Goal: Task Accomplishment & Management: Complete application form

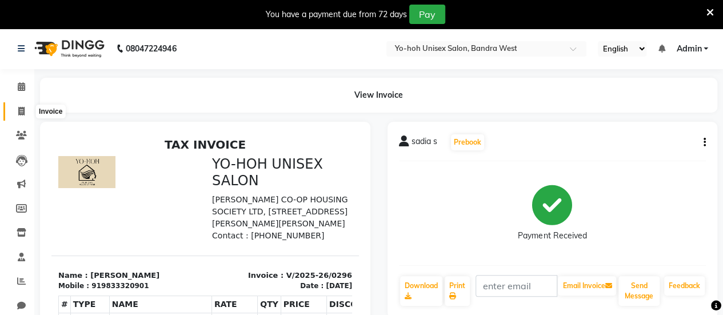
click at [17, 111] on span at bounding box center [21, 111] width 20 height 13
select select "8364"
select select "service"
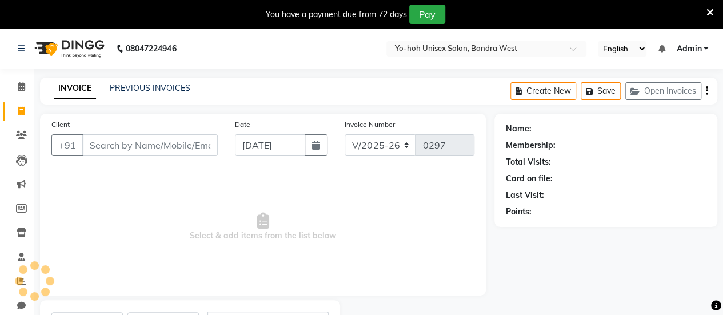
scroll to position [56, 0]
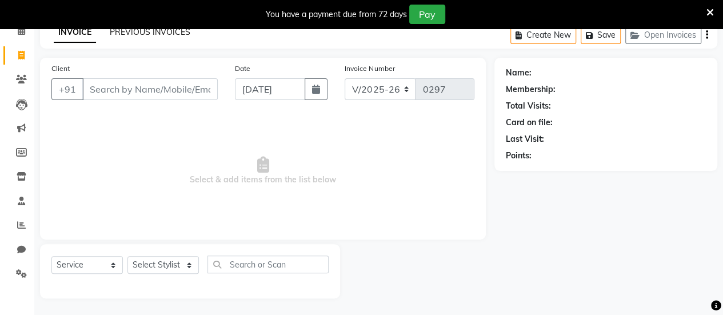
click at [185, 30] on link "PREVIOUS INVOICES" at bounding box center [150, 32] width 81 height 10
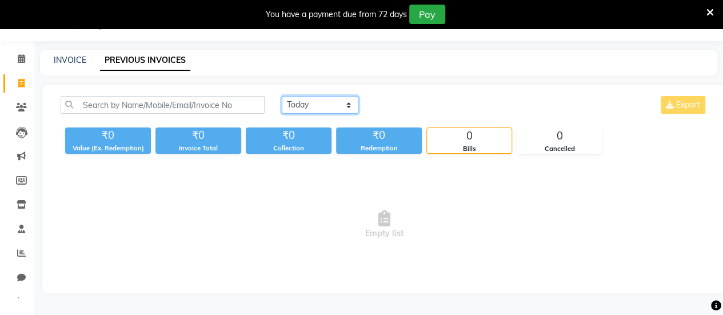
click at [311, 109] on select "[DATE] [DATE] Custom Range" at bounding box center [320, 105] width 77 height 18
select select "range"
click at [282, 96] on select "[DATE] [DATE] Custom Range" at bounding box center [320, 105] width 77 height 18
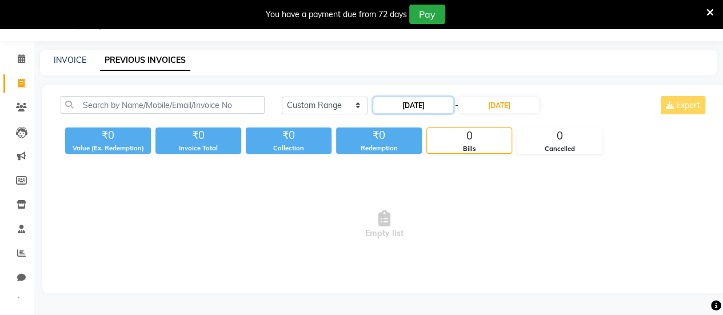
click at [446, 110] on input "[DATE]" at bounding box center [413, 105] width 80 height 16
select select "9"
select select "2025"
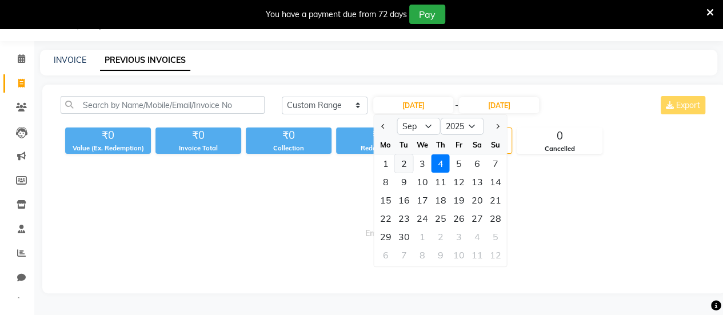
click at [403, 165] on div "2" at bounding box center [404, 163] width 18 height 18
type input "[DATE]"
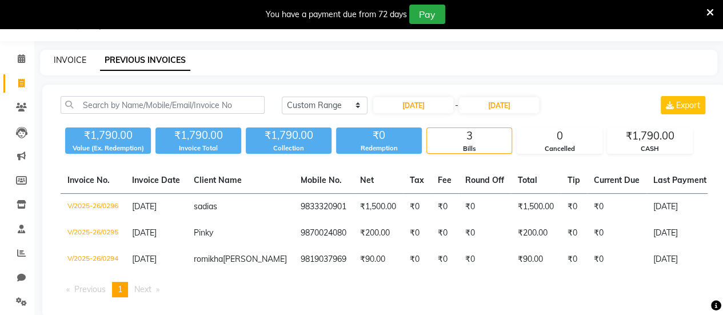
click at [63, 55] on link "INVOICE" at bounding box center [70, 60] width 33 height 10
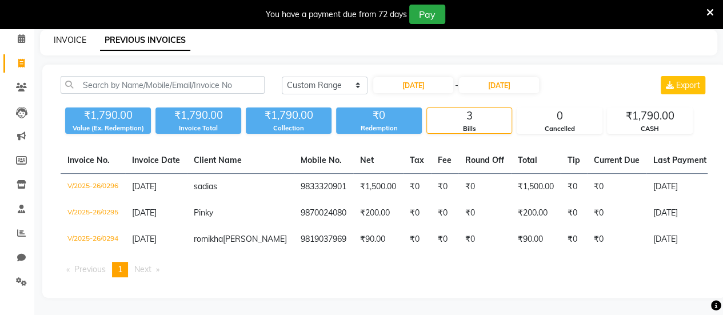
select select "8364"
select select "service"
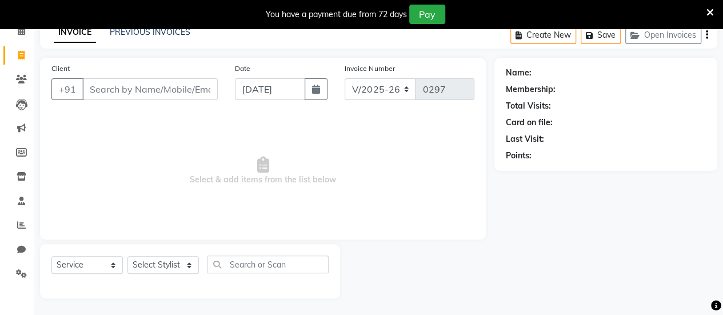
click at [72, 33] on link "INVOICE" at bounding box center [75, 32] width 42 height 21
click at [195, 95] on input "Client" at bounding box center [149, 89] width 135 height 22
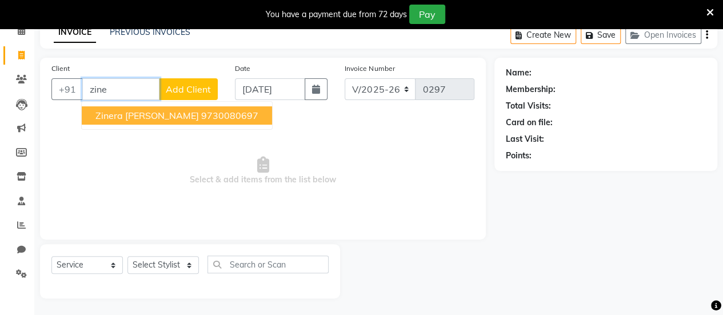
click at [201, 115] on ngb-highlight "9730080697" at bounding box center [229, 115] width 57 height 11
type input "9730080697"
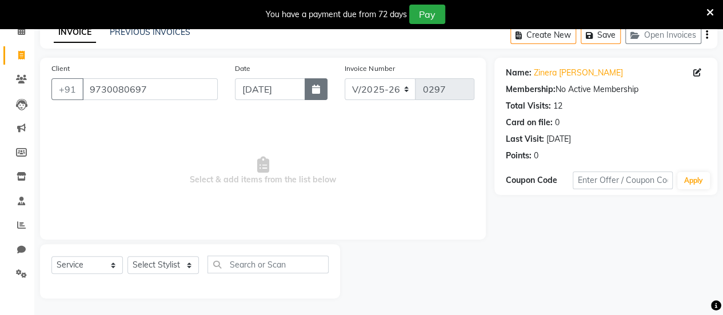
click at [309, 89] on button "button" at bounding box center [316, 89] width 23 height 22
select select "9"
select select "2025"
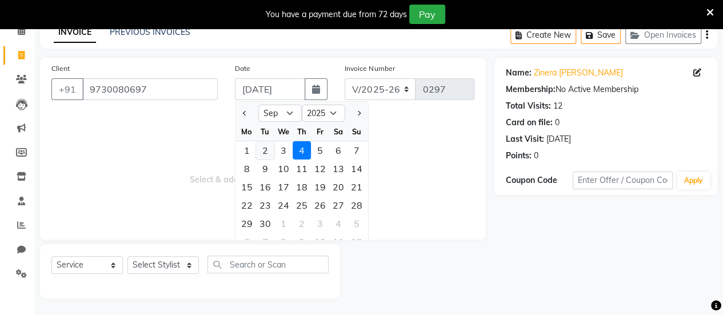
click at [261, 148] on div "2" at bounding box center [265, 150] width 18 height 18
type input "[DATE]"
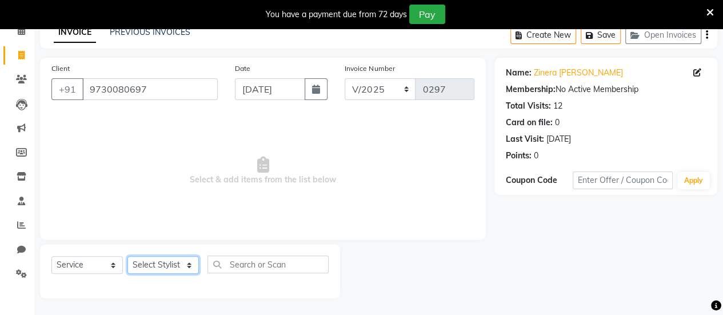
click at [170, 269] on select "Select Stylist [PERSON_NAME] [PERSON_NAME] [PERSON_NAME] ROMIKHA [PERSON_NAME] …" at bounding box center [162, 265] width 71 height 18
select select "83224"
click at [127, 256] on select "Select Stylist [PERSON_NAME] [PERSON_NAME] [PERSON_NAME] ROMIKHA [PERSON_NAME] …" at bounding box center [162, 265] width 71 height 18
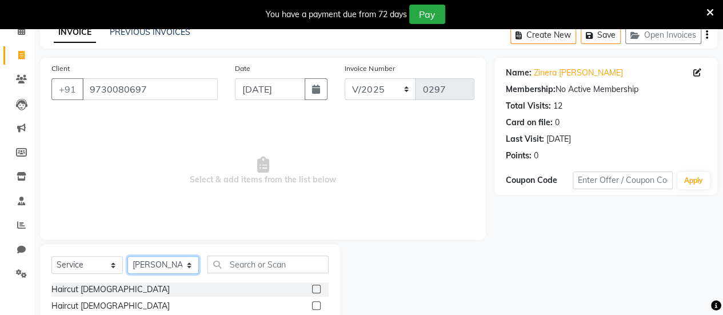
scroll to position [170, 0]
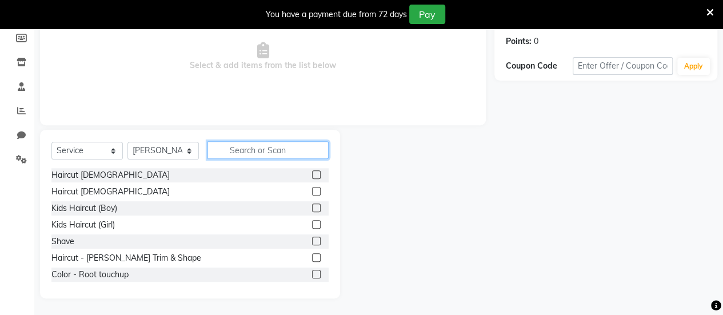
click at [258, 150] on input "text" at bounding box center [267, 150] width 121 height 18
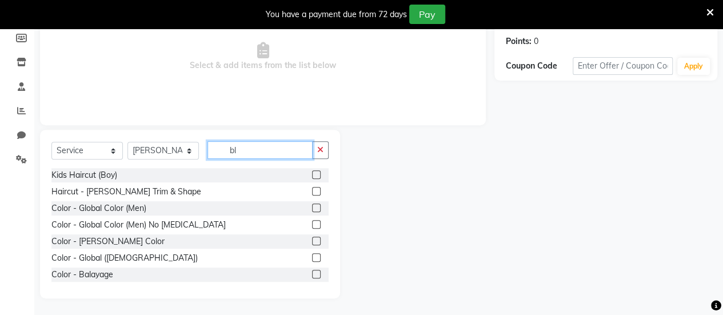
scroll to position [89, 0]
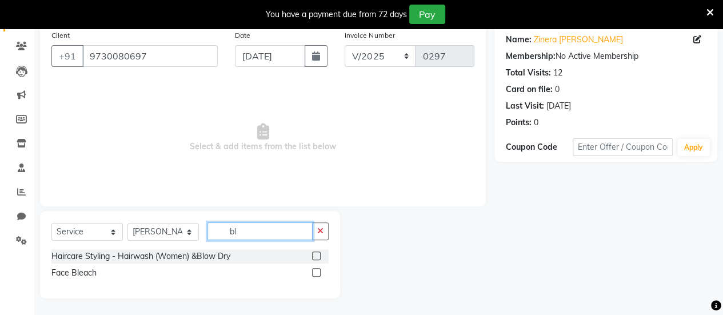
type input "bl"
click at [315, 255] on label at bounding box center [316, 255] width 9 height 9
click at [315, 255] on input "checkbox" at bounding box center [315, 256] width 7 height 7
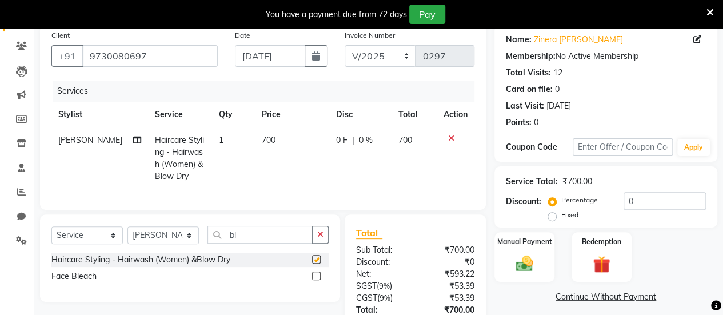
checkbox input "false"
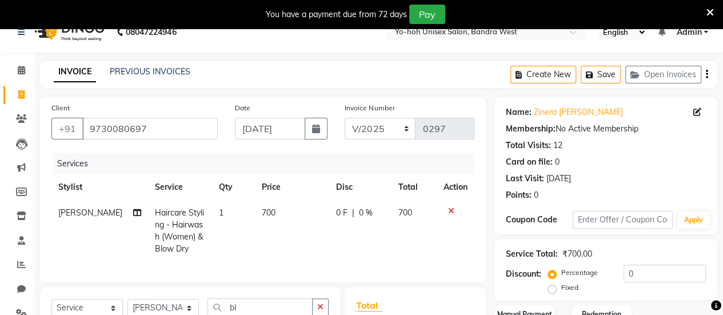
scroll to position [0, 0]
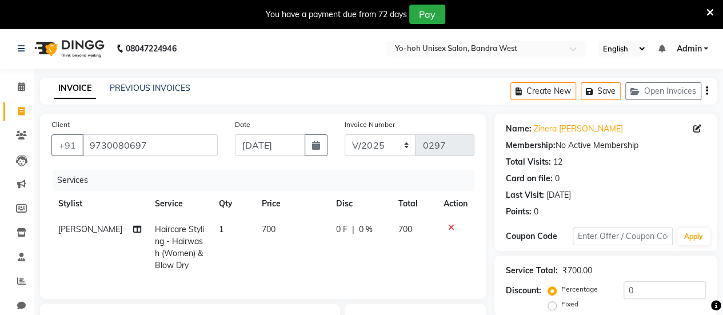
click at [706, 91] on icon "button" at bounding box center [707, 91] width 2 height 1
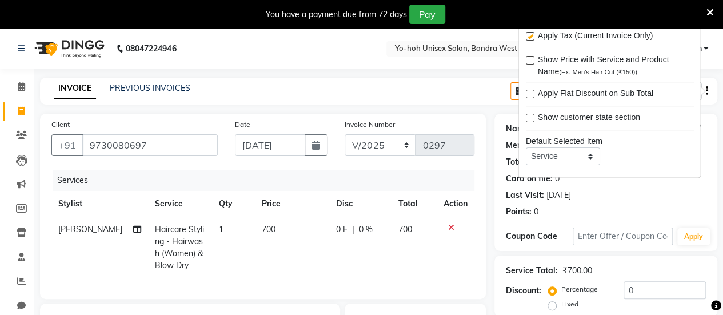
click at [526, 36] on label at bounding box center [529, 37] width 9 height 9
click at [526, 36] on input "checkbox" at bounding box center [528, 37] width 7 height 7
checkbox input "false"
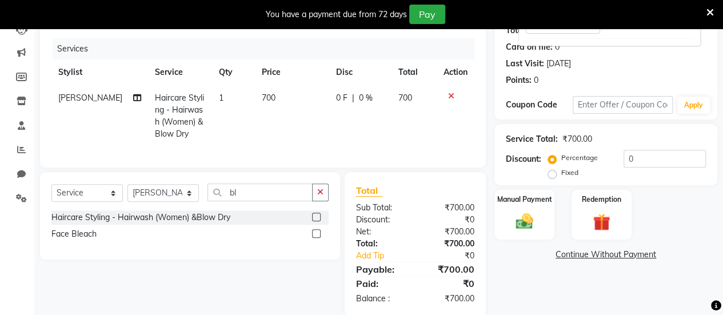
scroll to position [158, 0]
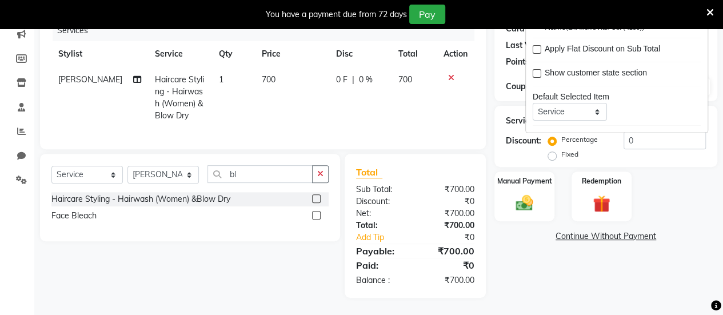
click at [522, 275] on div "Name: Zinera Jaleei Membership: No Active Membership Total Visits: 12 Card on f…" at bounding box center [609, 131] width 231 height 334
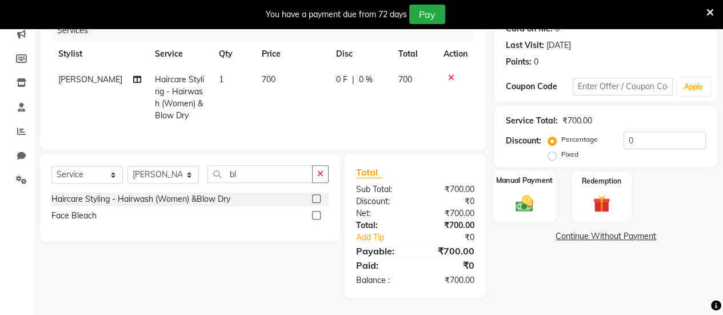
click at [524, 202] on img at bounding box center [524, 203] width 29 height 21
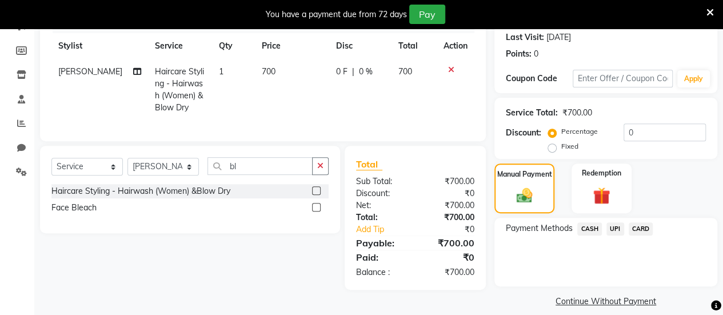
click at [590, 230] on span "CASH" at bounding box center [589, 228] width 25 height 13
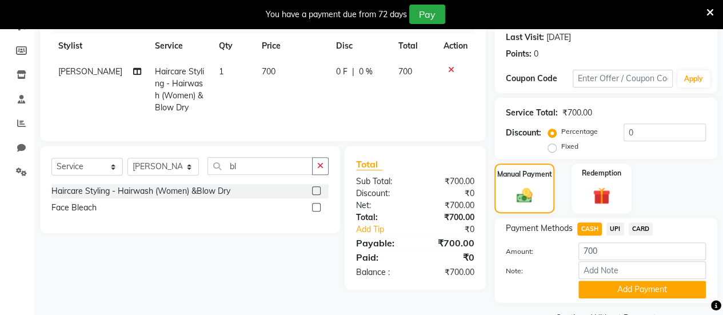
scroll to position [185, 0]
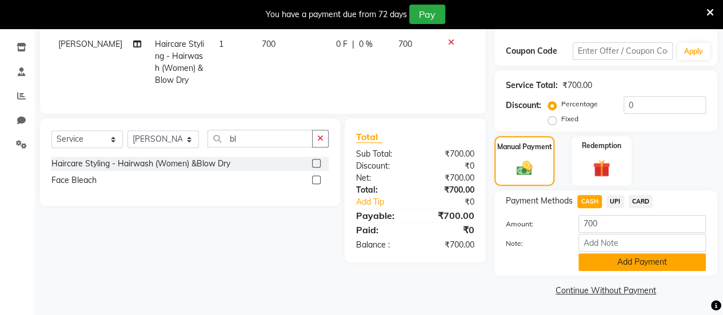
click at [609, 263] on button "Add Payment" at bounding box center [641, 262] width 127 height 18
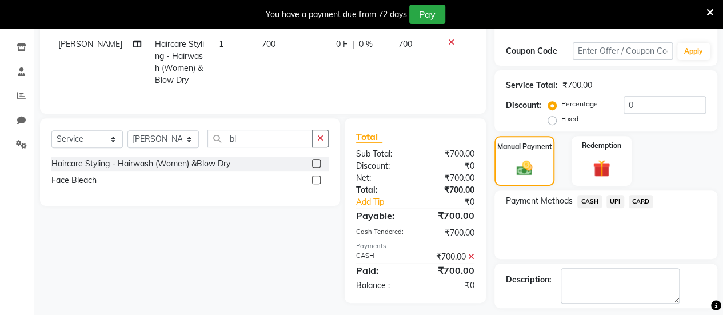
scroll to position [233, 0]
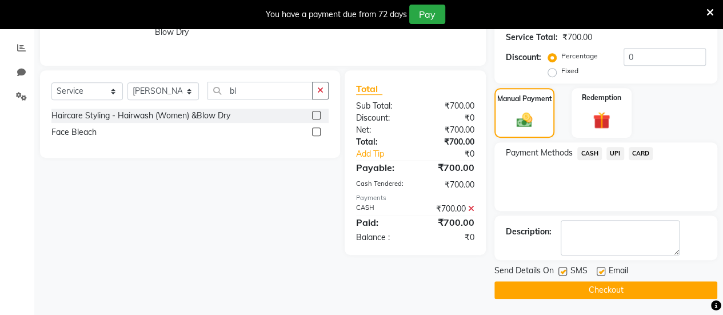
click at [564, 273] on label at bounding box center [562, 271] width 9 height 9
click at [564, 273] on input "checkbox" at bounding box center [561, 271] width 7 height 7
checkbox input "false"
click at [599, 271] on label at bounding box center [601, 271] width 9 height 9
click at [599, 271] on input "checkbox" at bounding box center [600, 271] width 7 height 7
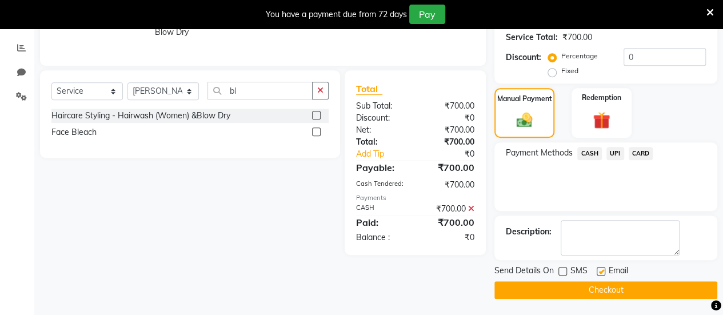
checkbox input "false"
click at [594, 290] on button "Checkout" at bounding box center [605, 290] width 223 height 18
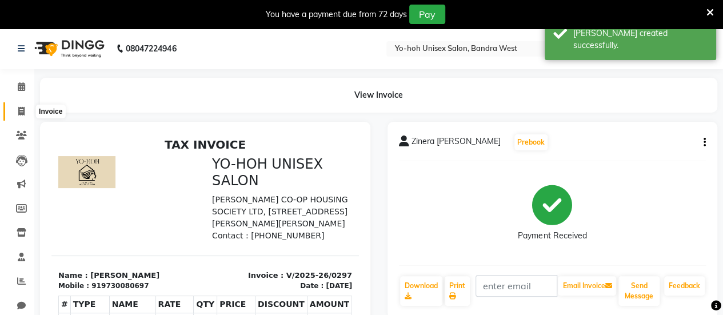
click at [24, 111] on icon at bounding box center [21, 111] width 6 height 9
select select "8364"
select select "service"
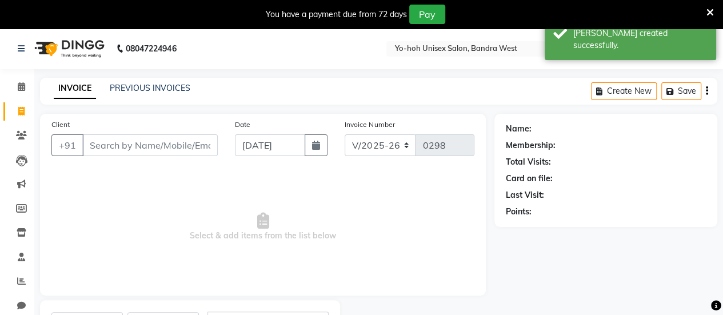
scroll to position [56, 0]
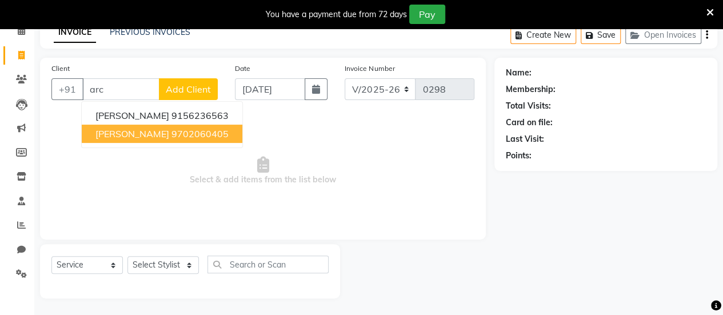
click at [162, 133] on span "[PERSON_NAME]" at bounding box center [132, 133] width 74 height 11
type input "9702060405"
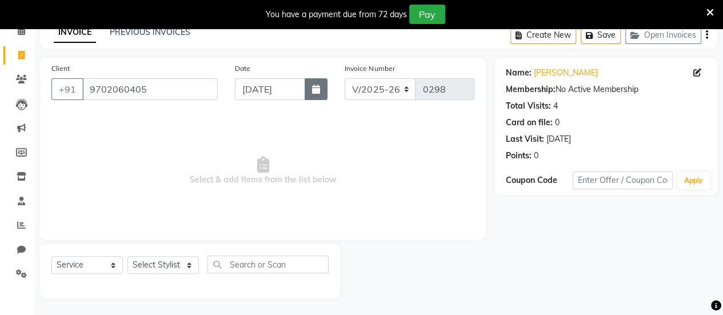
click at [322, 87] on button "button" at bounding box center [316, 89] width 23 height 22
select select "9"
select select "2025"
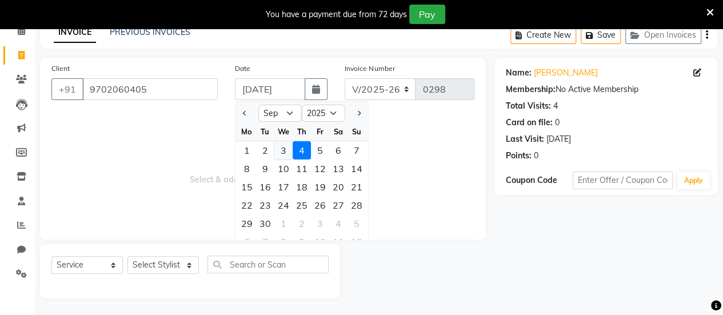
click at [283, 148] on div "3" at bounding box center [283, 150] width 18 height 18
type input "[DATE]"
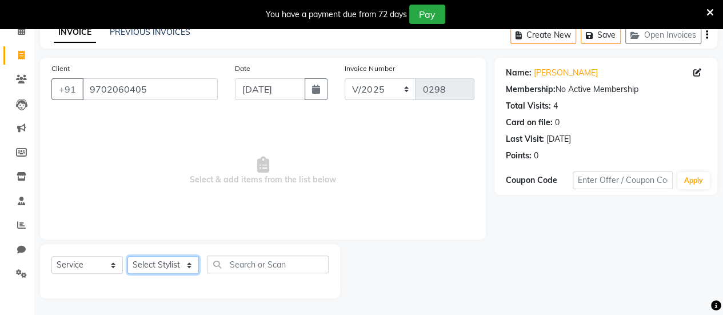
click at [182, 267] on select "Select Stylist [PERSON_NAME] [PERSON_NAME] [PERSON_NAME] ROMIKHA [PERSON_NAME] …" at bounding box center [162, 265] width 71 height 18
select select "83223"
click at [127, 256] on select "Select Stylist [PERSON_NAME] [PERSON_NAME] [PERSON_NAME] ROMIKHA [PERSON_NAME] …" at bounding box center [162, 265] width 71 height 18
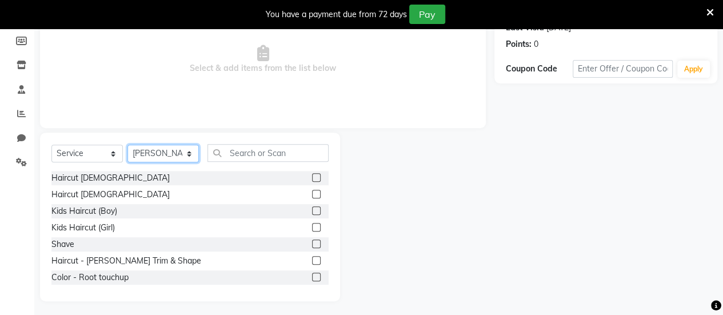
scroll to position [170, 0]
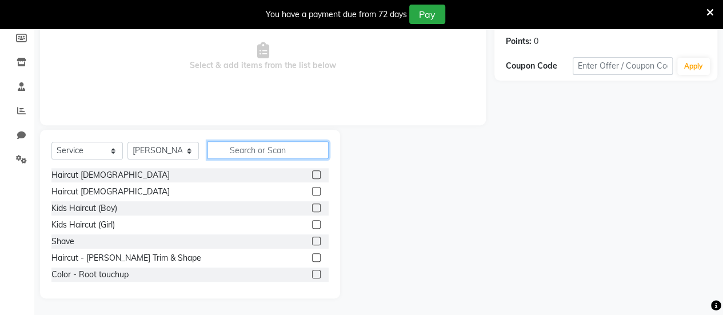
click at [274, 151] on input "text" at bounding box center [267, 150] width 121 height 18
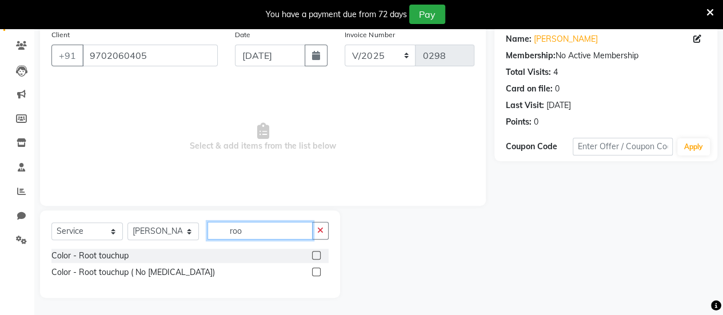
scroll to position [89, 0]
type input "roo"
click at [315, 255] on label at bounding box center [316, 255] width 9 height 9
click at [315, 255] on input "checkbox" at bounding box center [315, 256] width 7 height 7
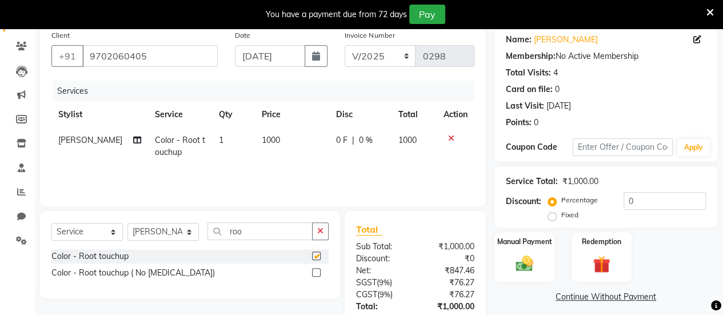
checkbox input "false"
click at [264, 139] on span "1000" at bounding box center [271, 140] width 18 height 10
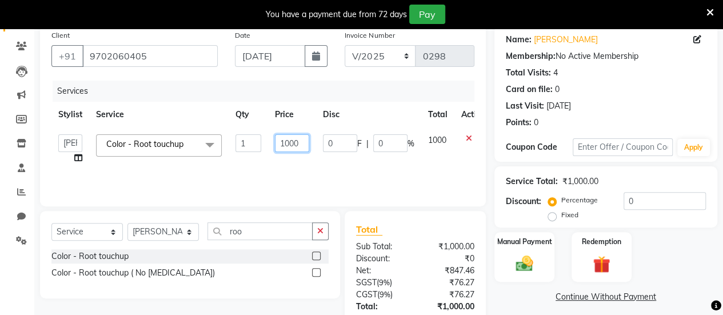
click at [288, 143] on input "1000" at bounding box center [292, 143] width 34 height 18
type input "1200"
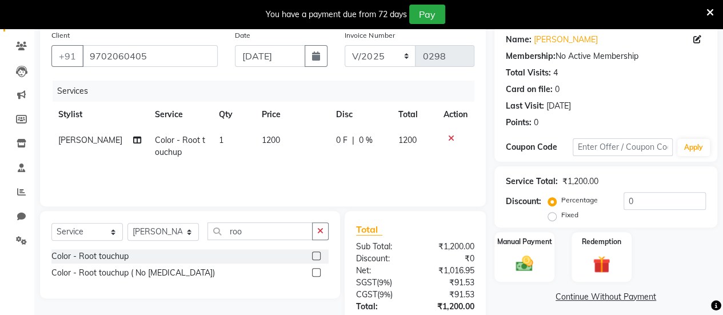
click at [273, 160] on td "1200" at bounding box center [292, 146] width 74 height 38
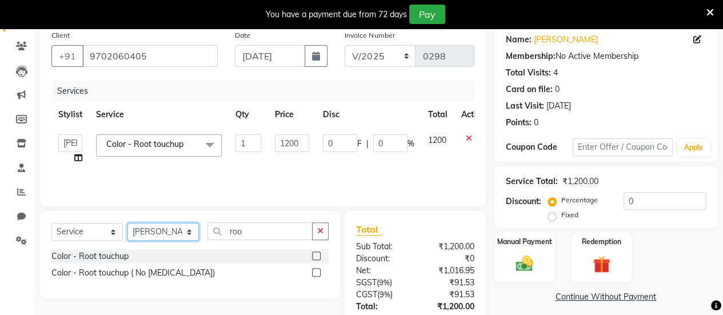
click at [178, 228] on select "Select Stylist [PERSON_NAME] [PERSON_NAME] [PERSON_NAME] ROMIKHA [PERSON_NAME] …" at bounding box center [162, 232] width 71 height 18
select select "80956"
click at [127, 223] on select "Select Stylist [PERSON_NAME] [PERSON_NAME] [PERSON_NAME] ROMIKHA [PERSON_NAME] …" at bounding box center [162, 232] width 71 height 18
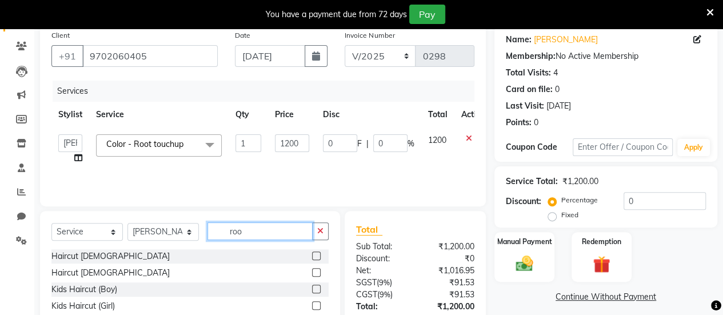
click at [257, 230] on input "roo" at bounding box center [259, 231] width 105 height 18
type input "r"
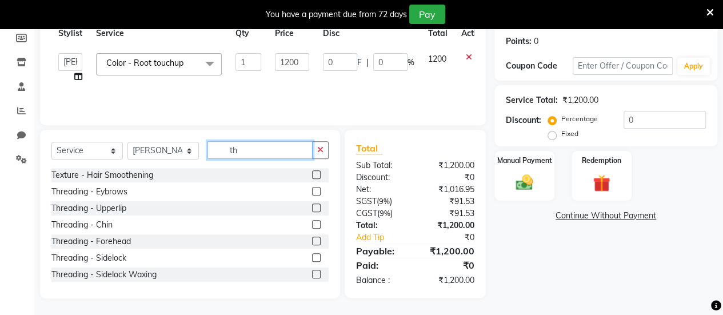
type input "th"
click at [312, 194] on label at bounding box center [316, 191] width 9 height 9
click at [312, 194] on input "checkbox" at bounding box center [315, 191] width 7 height 7
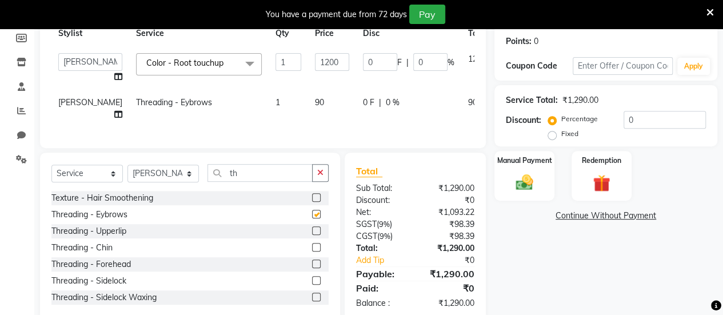
checkbox input "false"
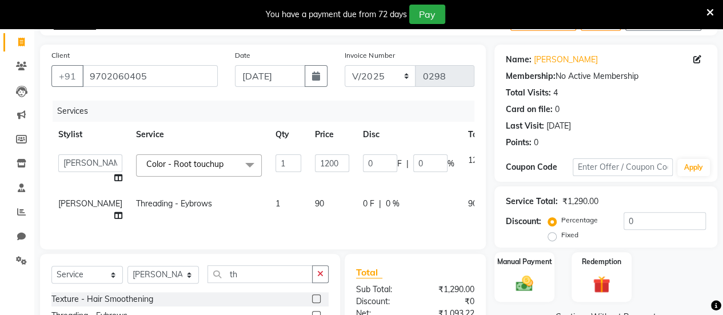
scroll to position [56, 0]
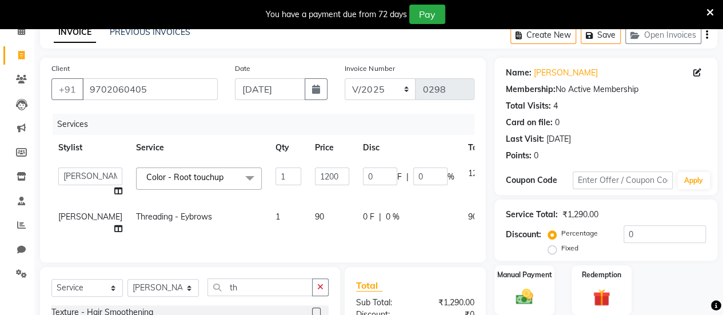
click at [708, 34] on div "Create New Save Open Invoices" at bounding box center [613, 35] width 207 height 27
click at [706, 35] on icon "button" at bounding box center [707, 35] width 2 height 1
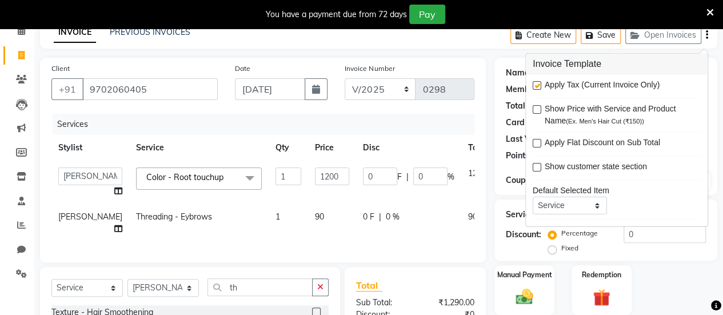
click at [534, 82] on label at bounding box center [537, 85] width 9 height 9
click at [534, 82] on input "checkbox" at bounding box center [536, 85] width 7 height 7
checkbox input "false"
click at [433, 45] on div "INVOICE PREVIOUS INVOICES Create New Save Open Invoices" at bounding box center [378, 35] width 677 height 27
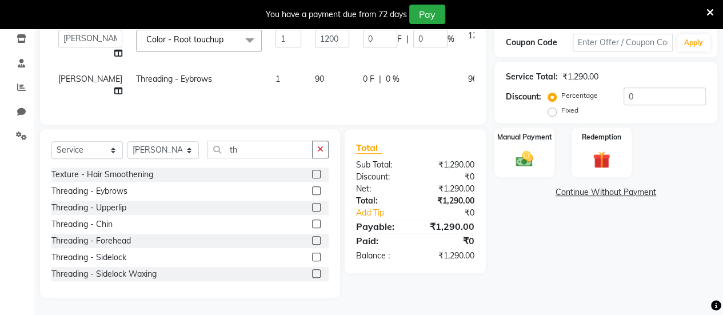
scroll to position [201, 0]
click at [517, 149] on img at bounding box center [524, 159] width 29 height 21
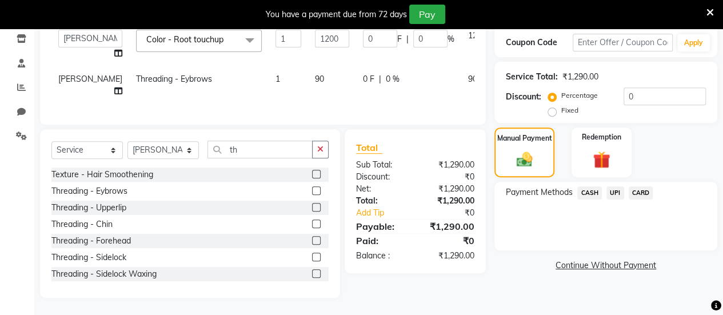
click at [642, 189] on span "CARD" at bounding box center [641, 192] width 25 height 13
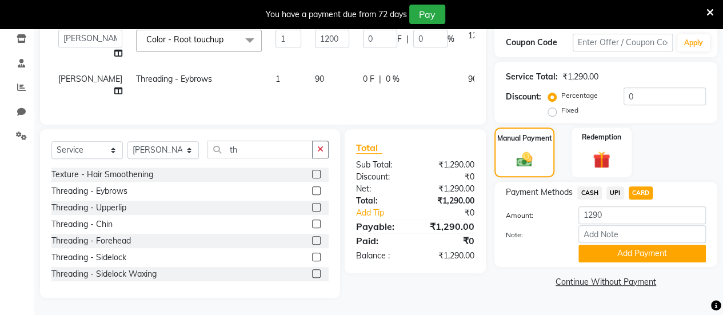
scroll to position [214, 0]
click at [616, 245] on button "Add Payment" at bounding box center [641, 254] width 127 height 18
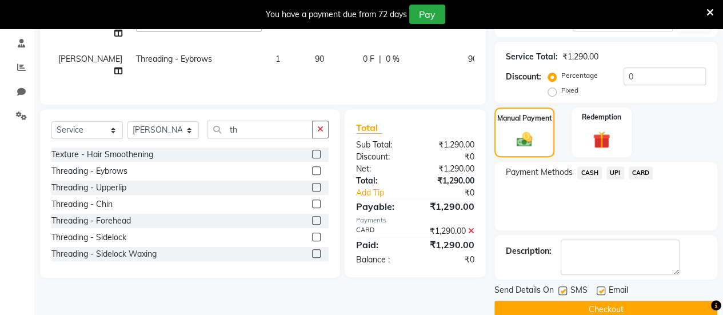
click at [562, 289] on label at bounding box center [562, 290] width 9 height 9
click at [562, 289] on input "checkbox" at bounding box center [561, 290] width 7 height 7
checkbox input "false"
click at [600, 290] on label at bounding box center [601, 290] width 9 height 9
click at [600, 290] on input "checkbox" at bounding box center [600, 290] width 7 height 7
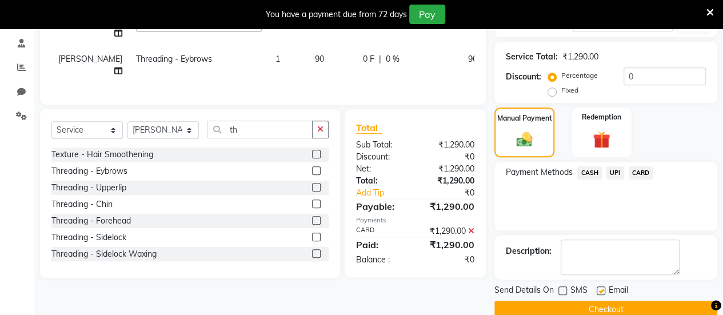
checkbox input "false"
click at [604, 305] on button "Checkout" at bounding box center [605, 310] width 223 height 18
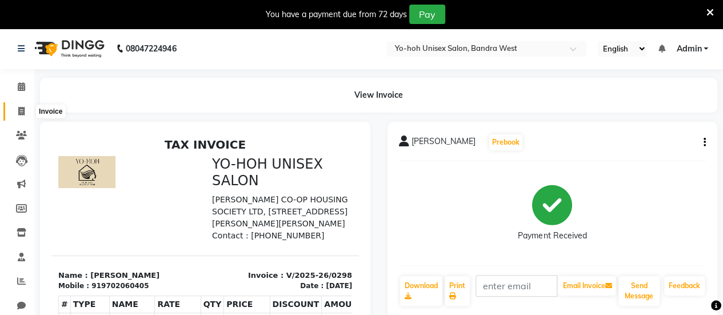
click at [24, 110] on icon at bounding box center [21, 111] width 6 height 9
select select "8364"
select select "service"
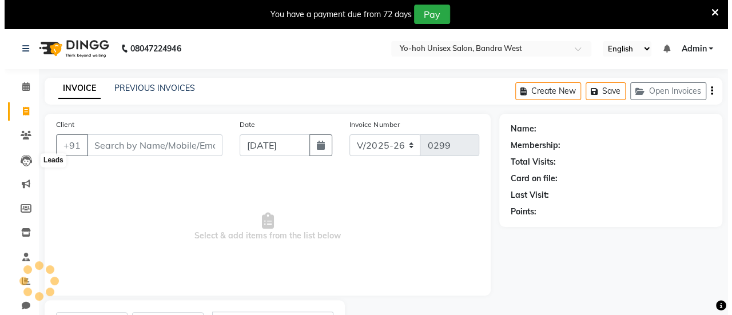
scroll to position [56, 0]
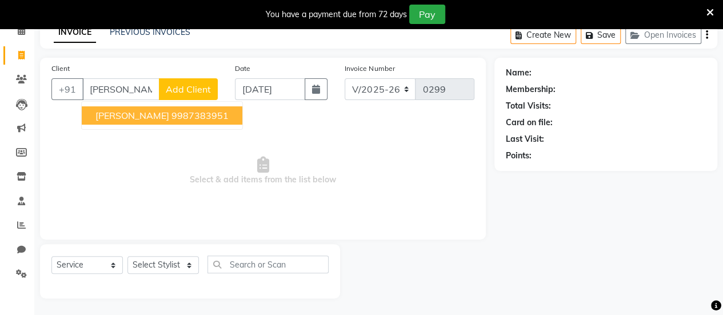
type input "[PERSON_NAME]"
click at [183, 87] on span "Add Client" at bounding box center [188, 88] width 45 height 11
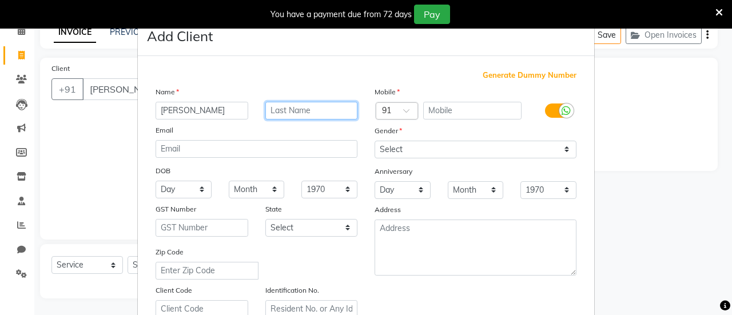
click at [326, 110] on input "text" at bounding box center [311, 111] width 93 height 18
type input "n"
type input "[PERSON_NAME]"
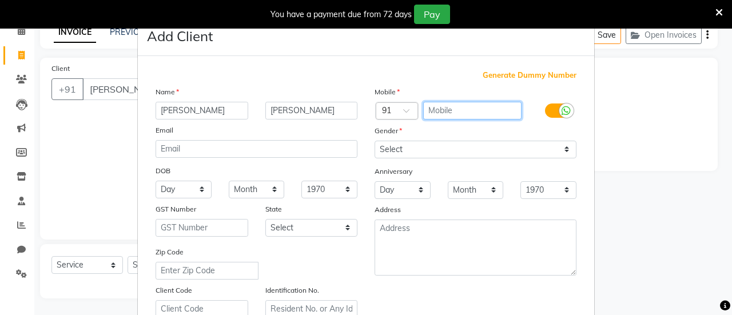
click at [487, 108] on input "text" at bounding box center [472, 111] width 99 height 18
type input "9818296266"
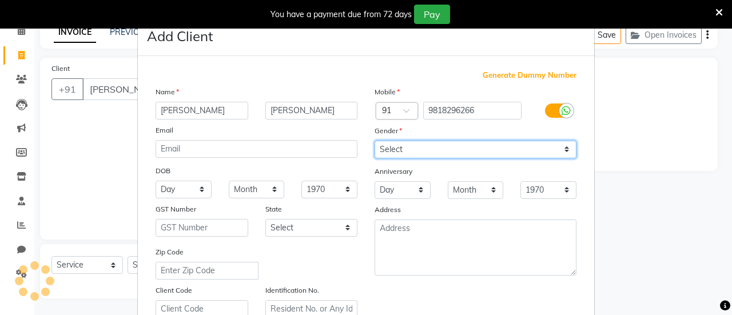
click at [533, 155] on select "Select [DEMOGRAPHIC_DATA] [DEMOGRAPHIC_DATA] Other Prefer Not To Say" at bounding box center [475, 150] width 202 height 18
select select "[DEMOGRAPHIC_DATA]"
click at [374, 141] on select "Select [DEMOGRAPHIC_DATA] [DEMOGRAPHIC_DATA] Other Prefer Not To Say" at bounding box center [475, 150] width 202 height 18
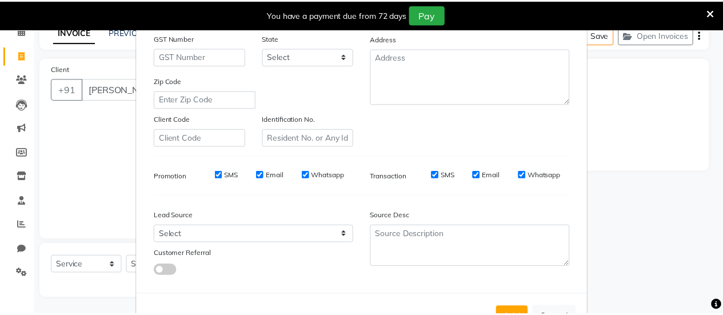
scroll to position [210, 0]
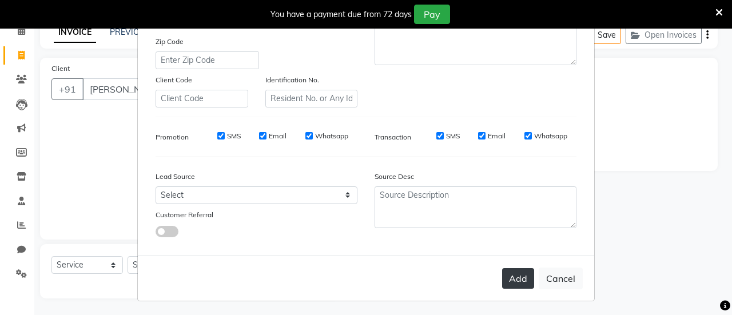
click at [520, 275] on button "Add" at bounding box center [518, 278] width 32 height 21
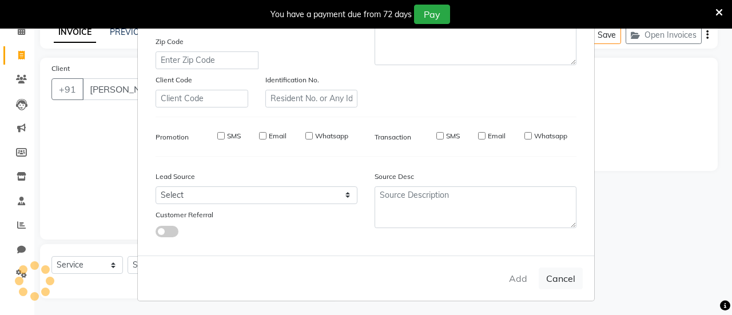
type input "9818296266"
select select
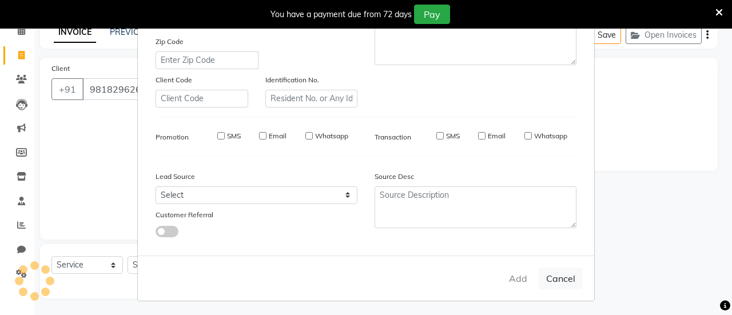
select select
checkbox input "false"
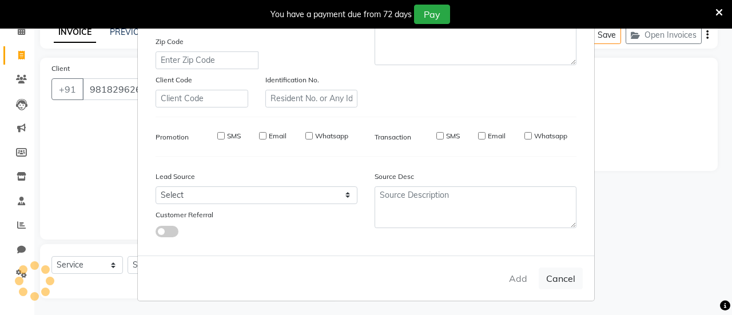
checkbox input "false"
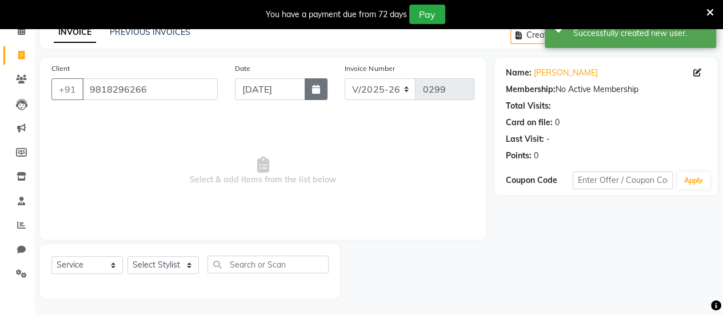
click at [325, 86] on button "button" at bounding box center [316, 89] width 23 height 22
select select "9"
select select "2025"
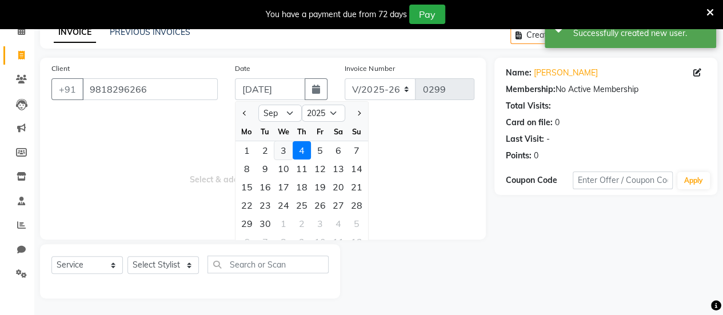
click at [281, 151] on div "3" at bounding box center [283, 150] width 18 height 18
type input "[DATE]"
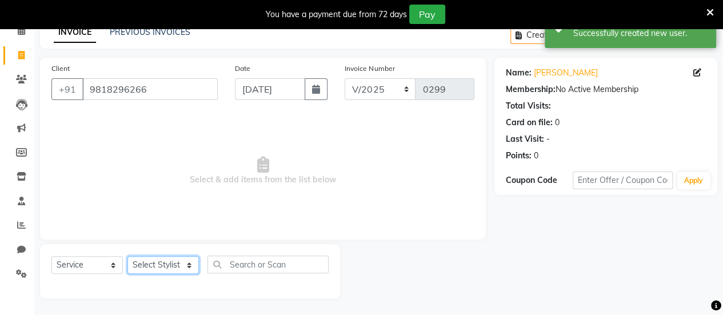
click at [187, 264] on select "Select Stylist [PERSON_NAME] [PERSON_NAME] [PERSON_NAME] ROMIKHA [PERSON_NAME] …" at bounding box center [162, 265] width 71 height 18
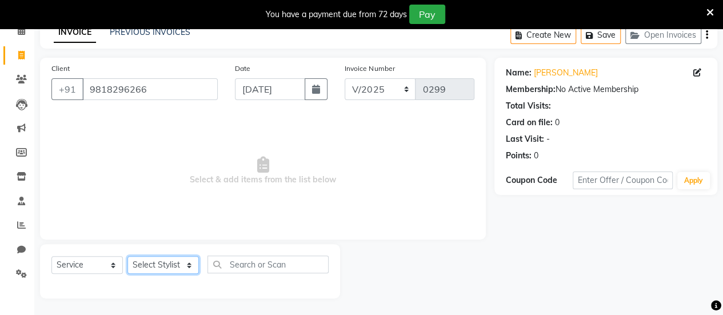
select select "80956"
click at [127, 256] on select "Select Stylist [PERSON_NAME] [PERSON_NAME] [PERSON_NAME] ROMIKHA [PERSON_NAME] …" at bounding box center [162, 265] width 71 height 18
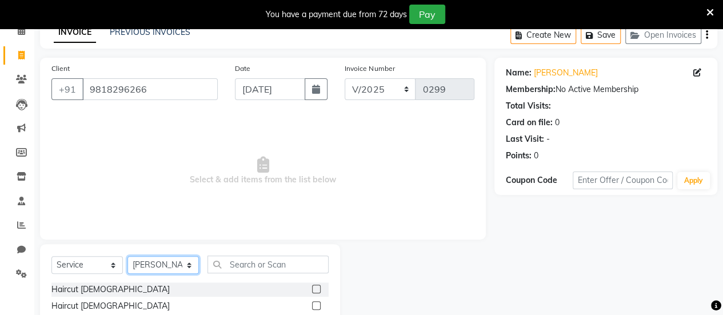
scroll to position [170, 0]
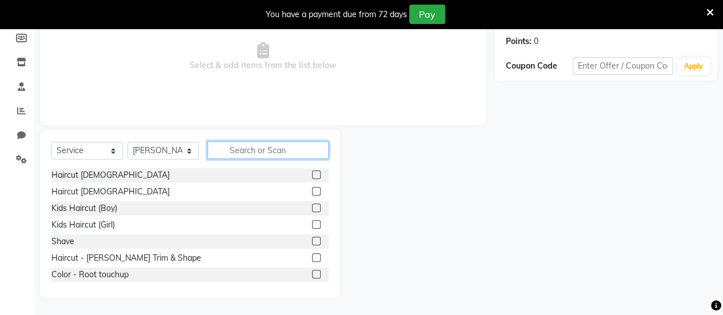
click at [246, 153] on input "text" at bounding box center [267, 150] width 121 height 18
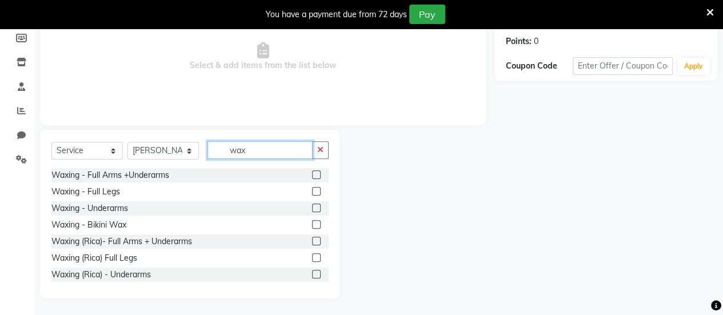
type input "wax"
click at [312, 173] on label at bounding box center [316, 174] width 9 height 9
click at [312, 173] on input "checkbox" at bounding box center [315, 174] width 7 height 7
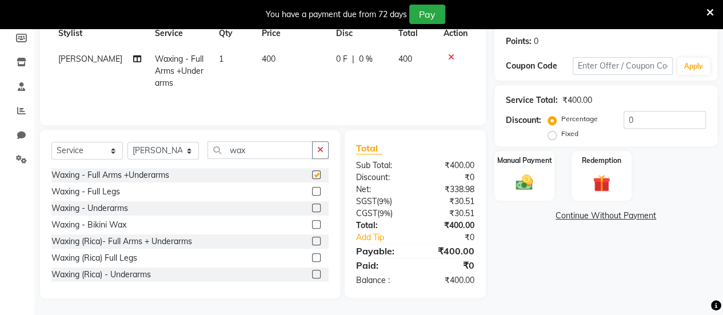
checkbox input "false"
click at [312, 193] on label at bounding box center [316, 191] width 9 height 9
click at [312, 193] on input "checkbox" at bounding box center [315, 191] width 7 height 7
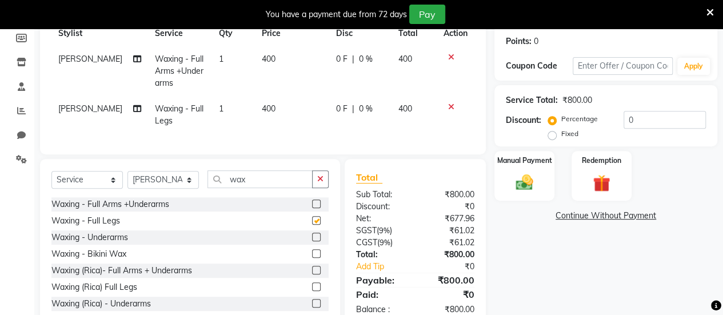
checkbox input "false"
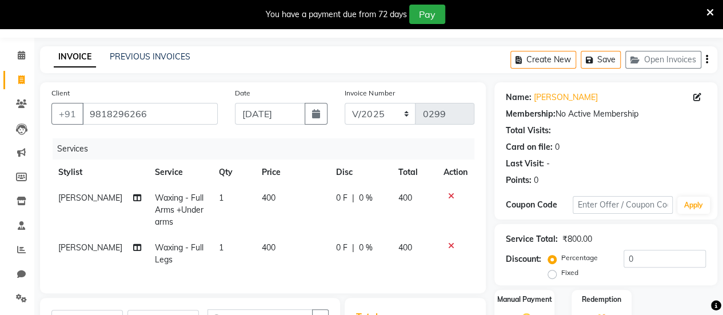
scroll to position [0, 0]
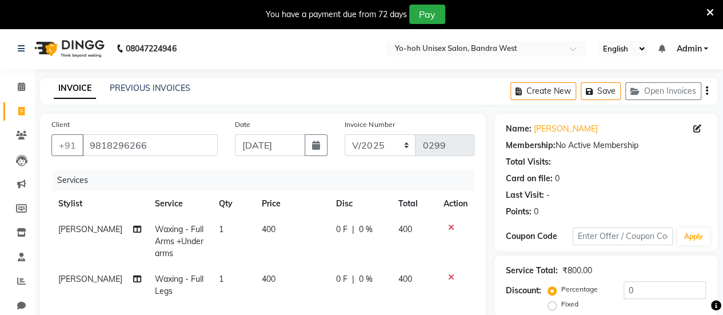
click at [707, 91] on icon "button" at bounding box center [707, 91] width 2 height 1
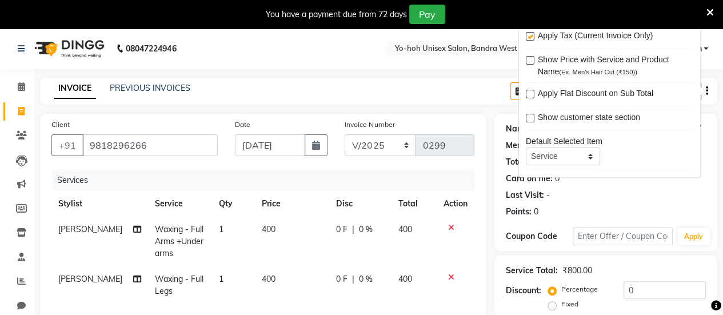
click at [526, 35] on label at bounding box center [529, 37] width 9 height 9
click at [526, 35] on input "checkbox" at bounding box center [528, 37] width 7 height 7
checkbox input "false"
click at [475, 76] on div "08047224946 Select Location × Yo-hoh Unisex Salon, Bandra West English ENGLISH …" at bounding box center [361, 271] width 723 height 487
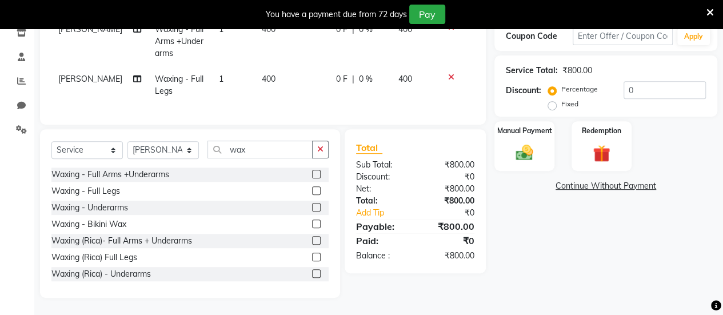
scroll to position [208, 0]
click at [528, 147] on img at bounding box center [524, 152] width 29 height 21
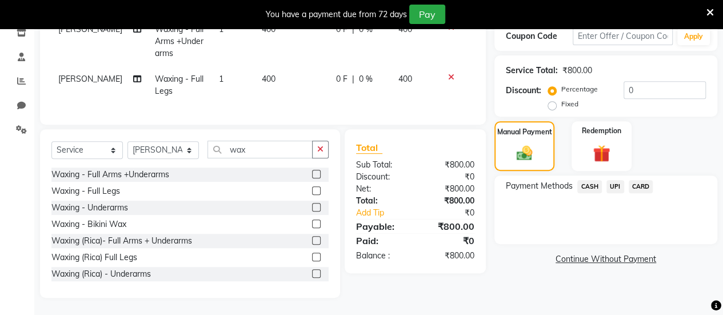
click at [615, 180] on span "UPI" at bounding box center [615, 186] width 18 height 13
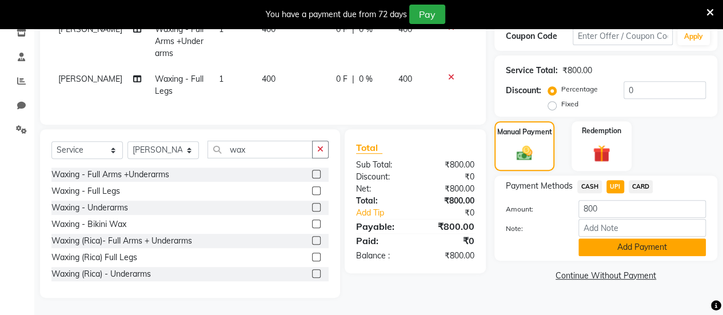
click at [613, 240] on button "Add Payment" at bounding box center [641, 247] width 127 height 18
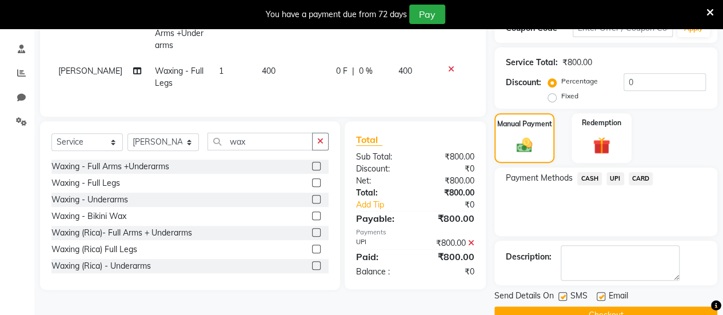
scroll to position [233, 0]
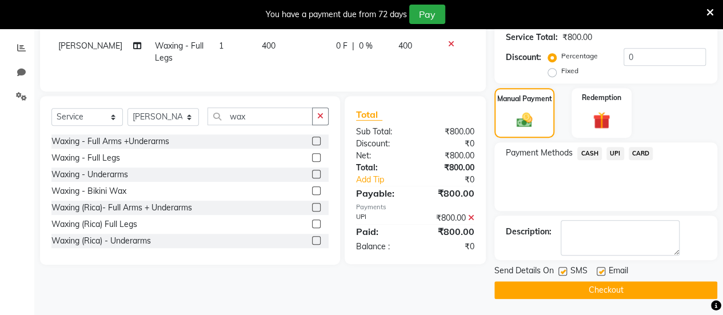
click at [563, 272] on label at bounding box center [562, 271] width 9 height 9
click at [563, 272] on input "checkbox" at bounding box center [561, 271] width 7 height 7
checkbox input "false"
click at [601, 271] on label at bounding box center [601, 271] width 9 height 9
click at [601, 271] on input "checkbox" at bounding box center [600, 271] width 7 height 7
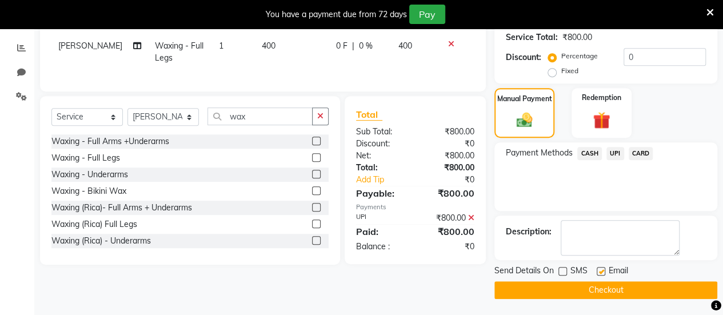
checkbox input "false"
click at [604, 289] on button "Checkout" at bounding box center [605, 290] width 223 height 18
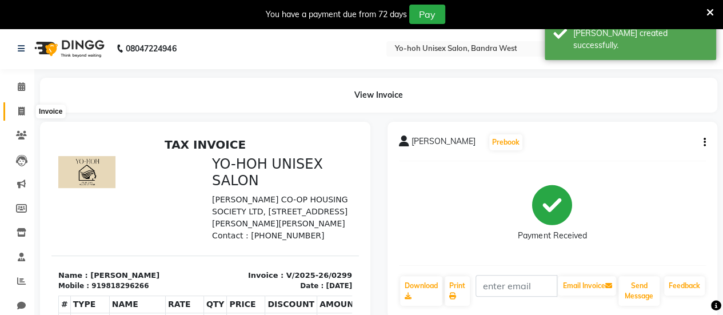
click at [21, 113] on icon at bounding box center [21, 111] width 6 height 9
select select "service"
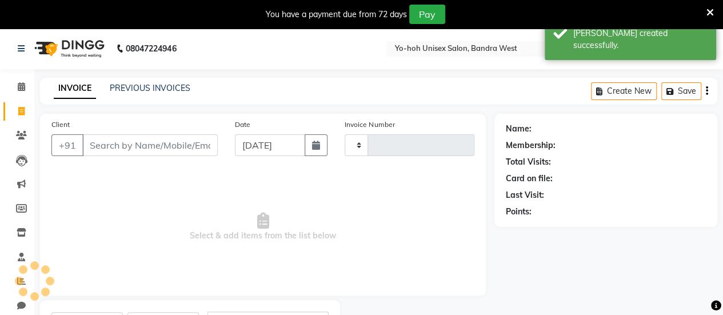
type input "0300"
select select "8364"
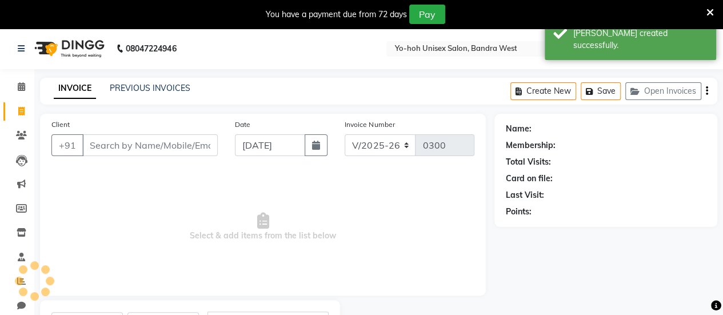
scroll to position [56, 0]
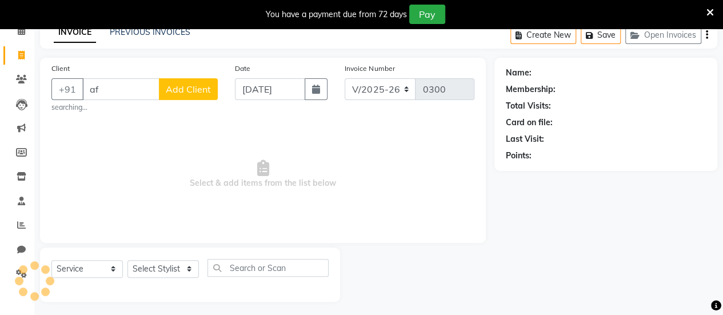
type input "a"
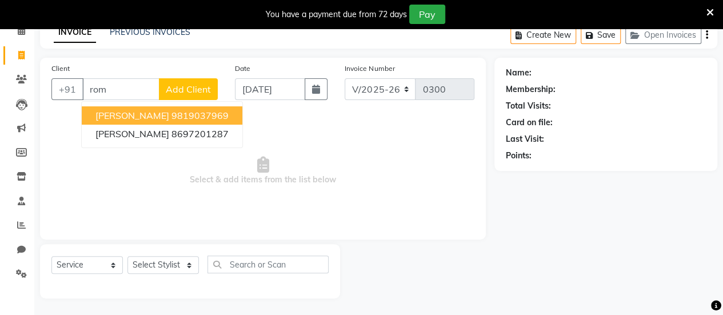
click at [144, 114] on span "[PERSON_NAME]" at bounding box center [132, 115] width 74 height 11
type input "9819037969"
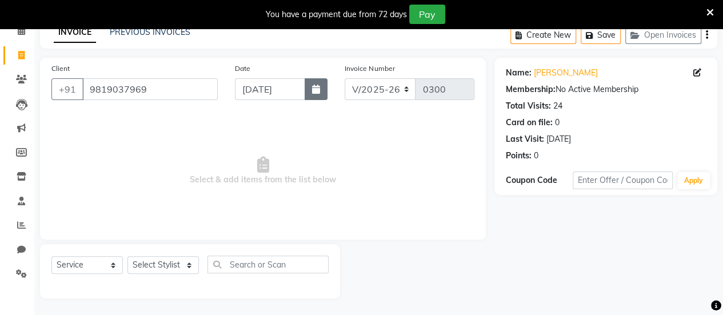
click at [321, 81] on button "button" at bounding box center [316, 89] width 23 height 22
select select "9"
select select "2025"
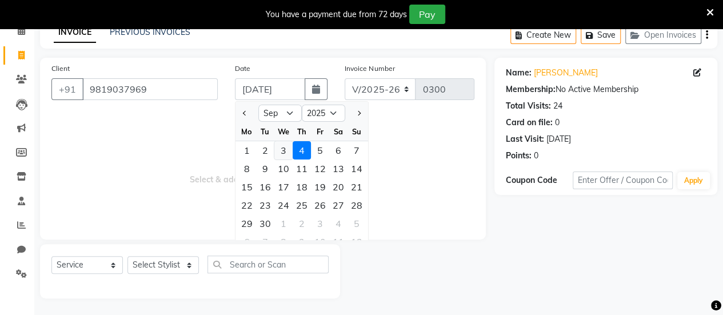
click at [283, 149] on div "3" at bounding box center [283, 150] width 18 height 18
type input "[DATE]"
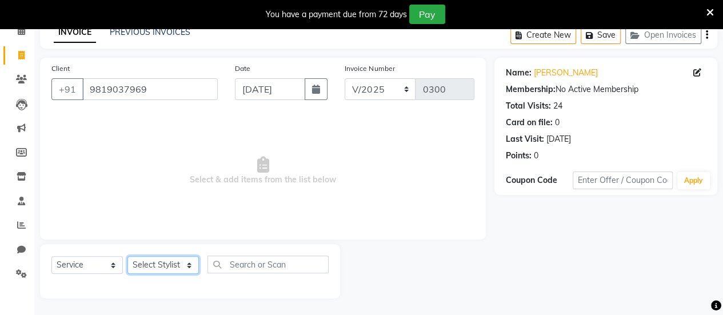
click at [183, 266] on select "Select Stylist [PERSON_NAME] [PERSON_NAME] [PERSON_NAME] ROMIKHA [PERSON_NAME] …" at bounding box center [162, 265] width 71 height 18
select select "80956"
click at [127, 256] on select "Select Stylist [PERSON_NAME] [PERSON_NAME] [PERSON_NAME] ROMIKHA [PERSON_NAME] …" at bounding box center [162, 265] width 71 height 18
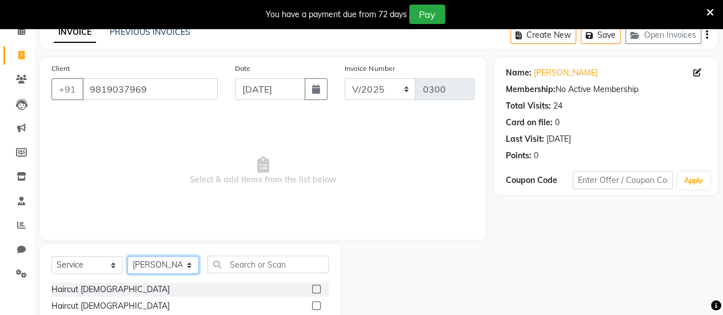
scroll to position [170, 0]
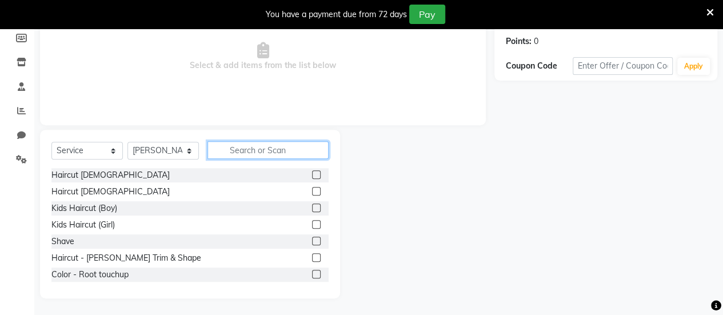
click at [247, 147] on input "text" at bounding box center [267, 150] width 121 height 18
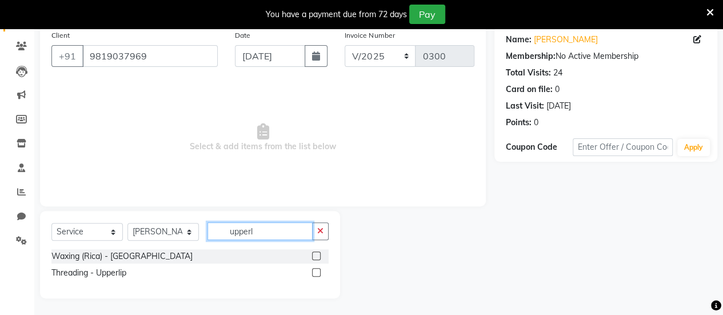
scroll to position [73, 0]
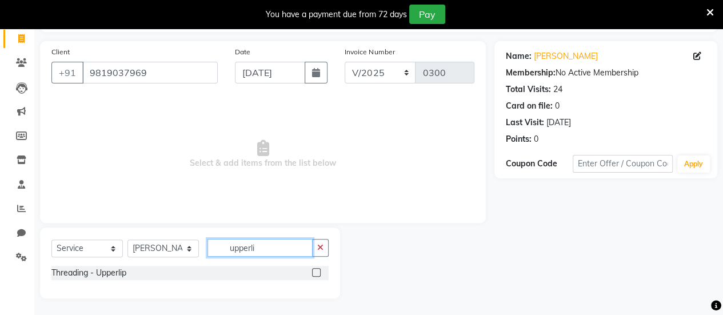
type input "upperli"
click at [314, 268] on label at bounding box center [316, 272] width 9 height 9
click at [314, 269] on input "checkbox" at bounding box center [315, 272] width 7 height 7
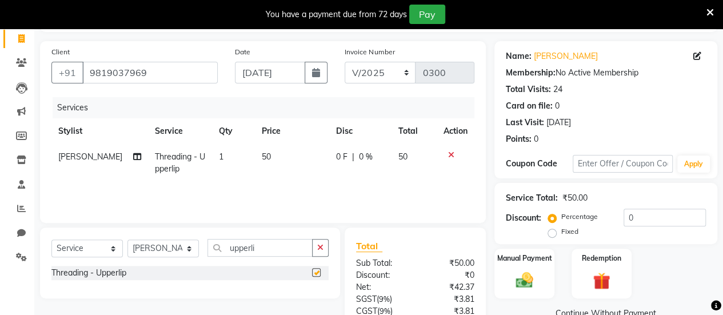
checkbox input "false"
click at [290, 246] on input "upperli" at bounding box center [259, 248] width 105 height 18
type input "u"
type input "chi"
click at [318, 271] on label at bounding box center [316, 272] width 9 height 9
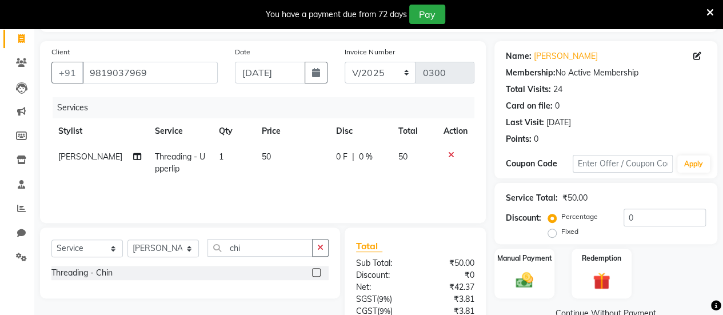
click at [318, 271] on input "checkbox" at bounding box center [315, 272] width 7 height 7
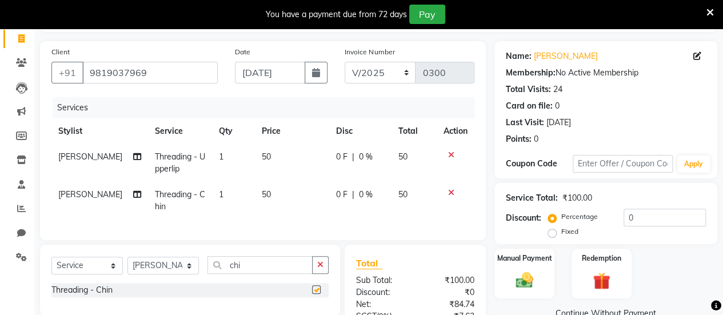
checkbox input "false"
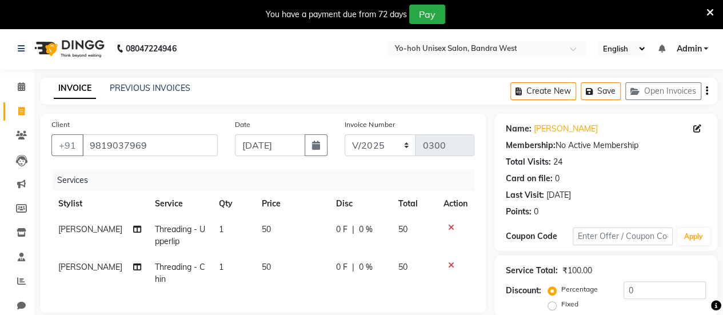
click at [706, 91] on icon "button" at bounding box center [707, 91] width 2 height 1
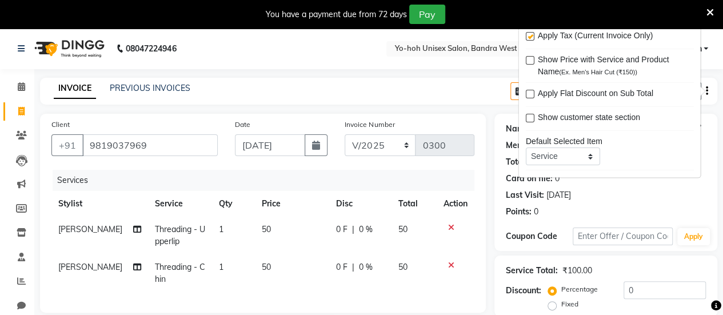
click at [526, 36] on label at bounding box center [529, 37] width 9 height 9
click at [526, 36] on input "checkbox" at bounding box center [528, 37] width 7 height 7
checkbox input "false"
click at [446, 95] on div "INVOICE PREVIOUS INVOICES Create New Save Open Invoices" at bounding box center [378, 91] width 677 height 27
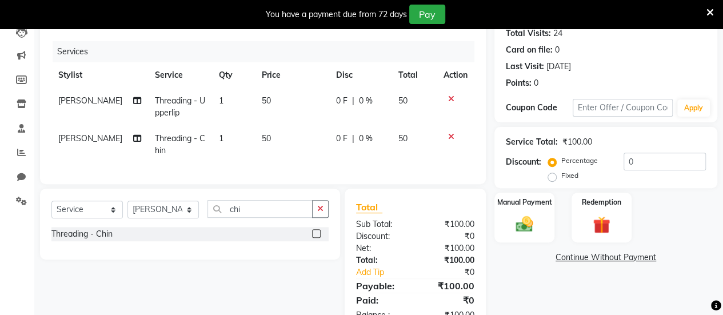
scroll to position [171, 0]
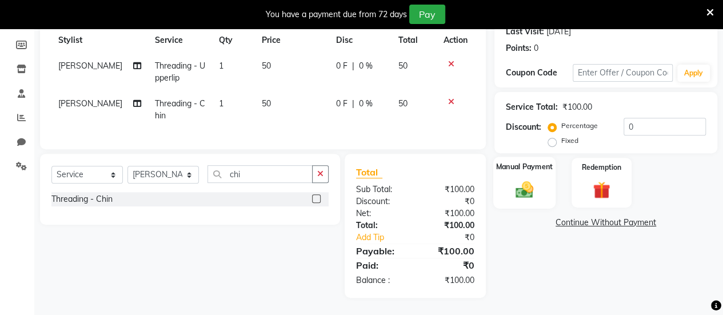
click at [528, 191] on div "Manual Payment" at bounding box center [524, 183] width 62 height 52
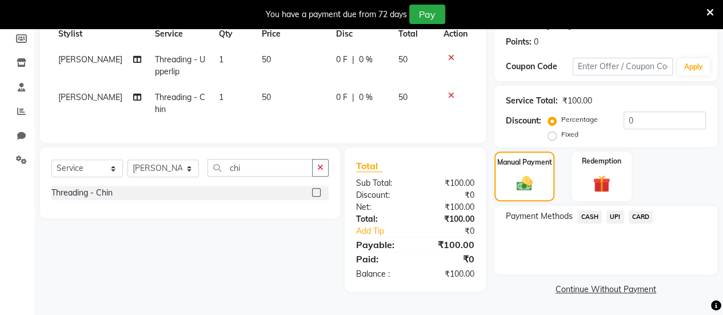
click at [614, 214] on span "UPI" at bounding box center [615, 216] width 18 height 13
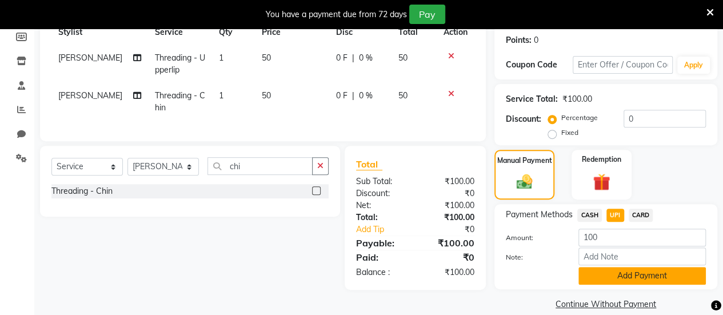
click at [641, 276] on button "Add Payment" at bounding box center [641, 276] width 127 height 18
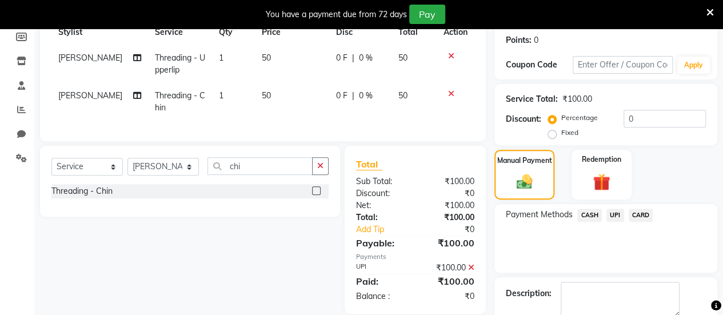
scroll to position [233, 0]
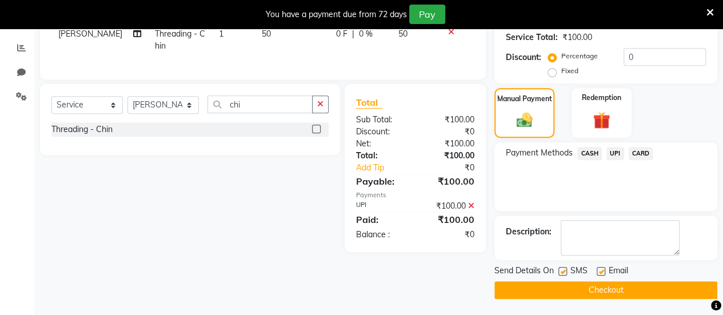
click at [563, 269] on label at bounding box center [562, 271] width 9 height 9
click at [563, 269] on input "checkbox" at bounding box center [561, 271] width 7 height 7
checkbox input "false"
click at [600, 270] on label at bounding box center [601, 271] width 9 height 9
click at [600, 270] on input "checkbox" at bounding box center [600, 271] width 7 height 7
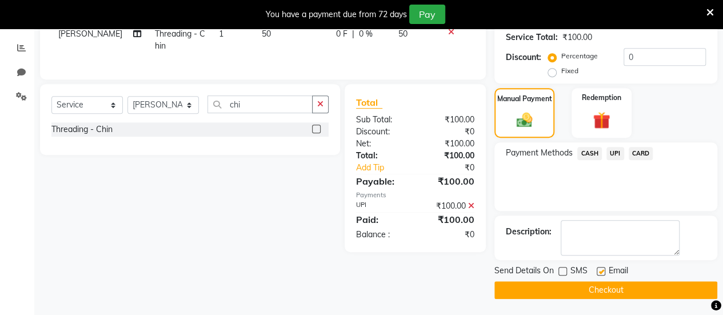
checkbox input "false"
click at [596, 289] on button "Checkout" at bounding box center [605, 290] width 223 height 18
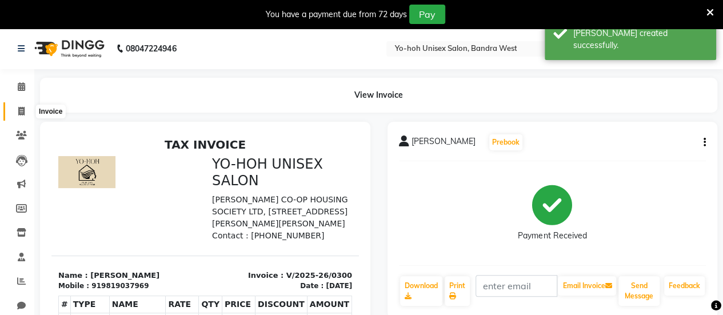
click at [23, 114] on icon at bounding box center [21, 111] width 6 height 9
select select "service"
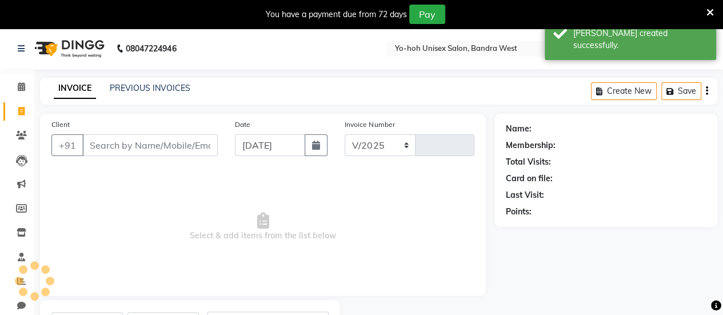
select select "8364"
type input "0301"
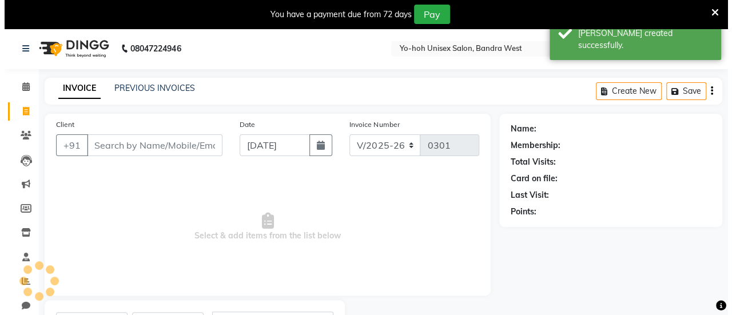
scroll to position [56, 0]
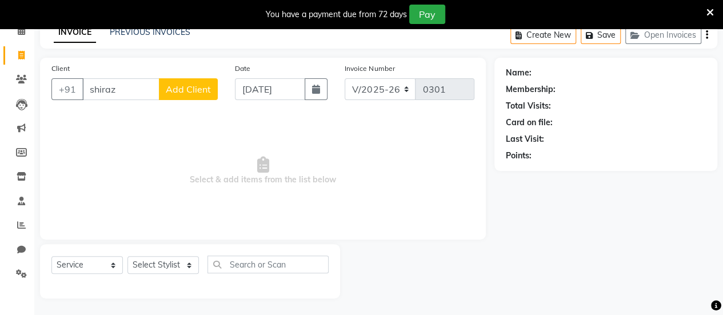
type input "shiraz"
click at [183, 90] on span "Add Client" at bounding box center [188, 88] width 45 height 11
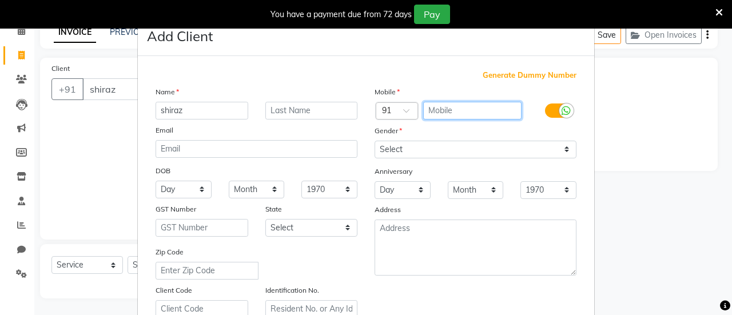
click at [505, 108] on input "text" at bounding box center [472, 111] width 99 height 18
type input "9820032617"
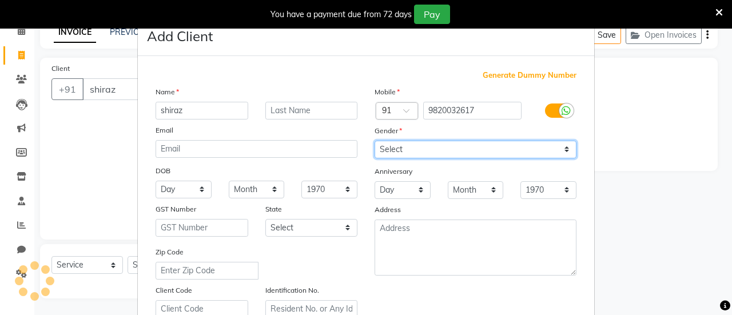
click at [518, 149] on select "Select [DEMOGRAPHIC_DATA] [DEMOGRAPHIC_DATA] Other Prefer Not To Say" at bounding box center [475, 150] width 202 height 18
select select "[DEMOGRAPHIC_DATA]"
click at [374, 141] on select "Select [DEMOGRAPHIC_DATA] [DEMOGRAPHIC_DATA] Other Prefer Not To Say" at bounding box center [475, 150] width 202 height 18
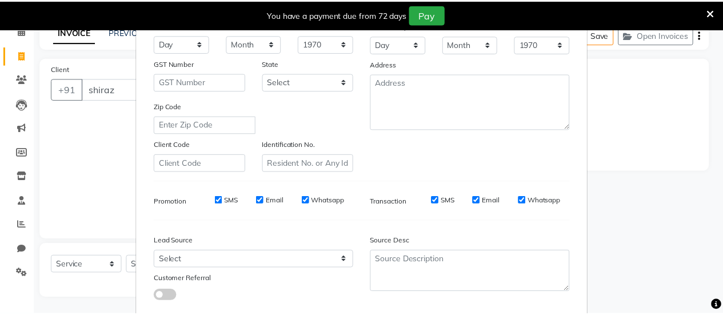
scroll to position [210, 0]
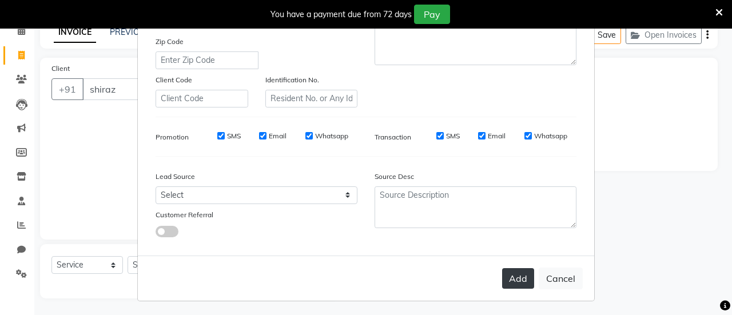
click at [512, 278] on button "Add" at bounding box center [518, 278] width 32 height 21
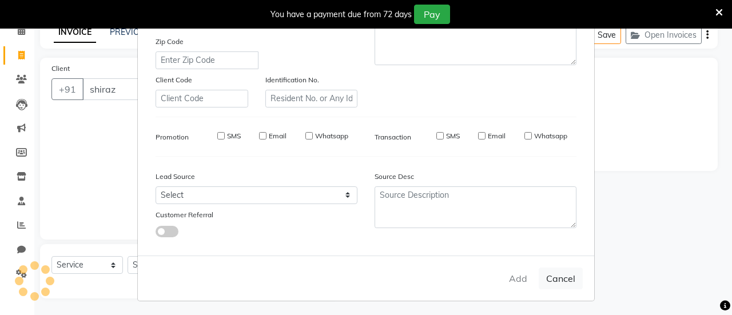
type input "9820032617"
select select
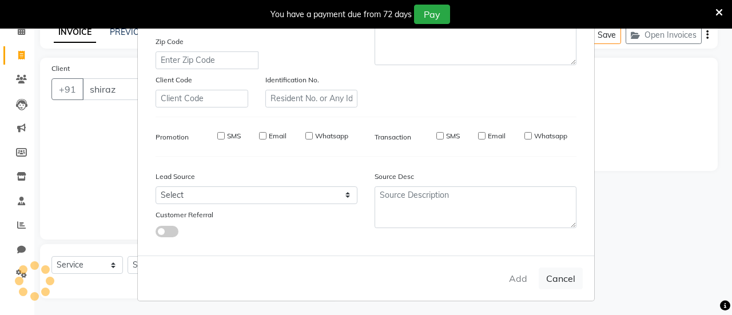
select select
checkbox input "false"
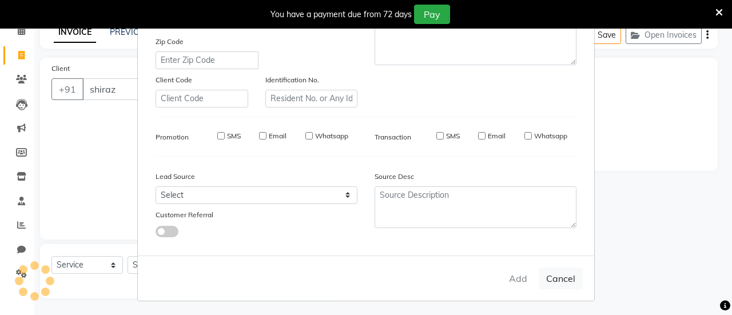
checkbox input "false"
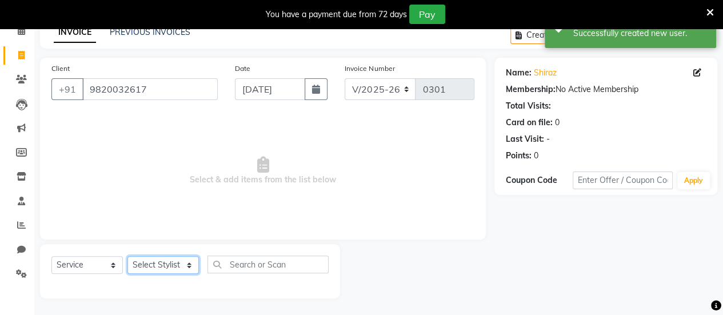
click at [187, 267] on select "Select Stylist [PERSON_NAME] [PERSON_NAME] [PERSON_NAME] ROMIKHA [PERSON_NAME] …" at bounding box center [162, 265] width 71 height 18
select select "82829"
click at [127, 256] on select "Select Stylist [PERSON_NAME] [PERSON_NAME] [PERSON_NAME] ROMIKHA [PERSON_NAME] …" at bounding box center [162, 265] width 71 height 18
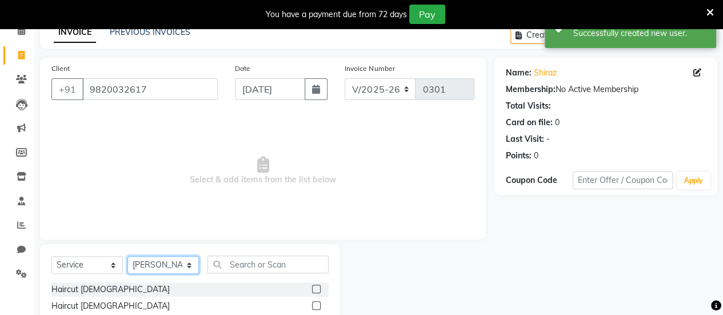
scroll to position [170, 0]
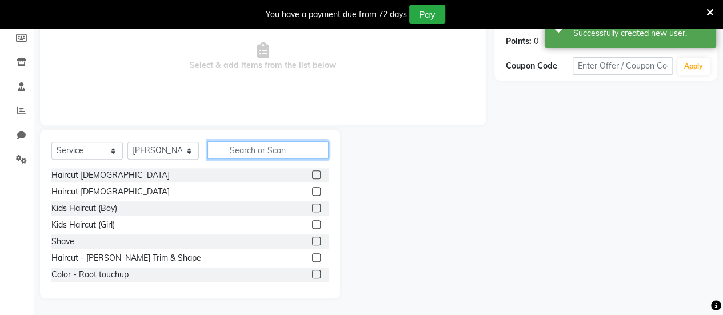
click at [289, 150] on input "text" at bounding box center [267, 150] width 121 height 18
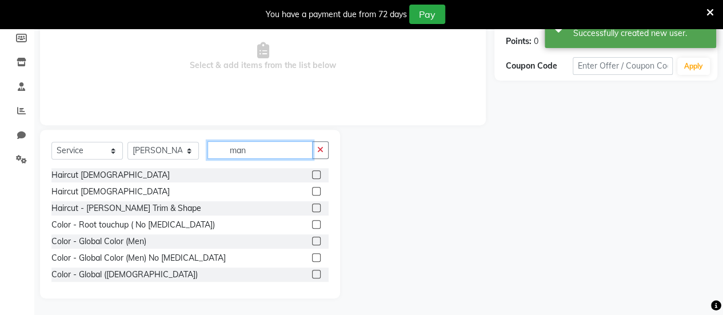
scroll to position [89, 0]
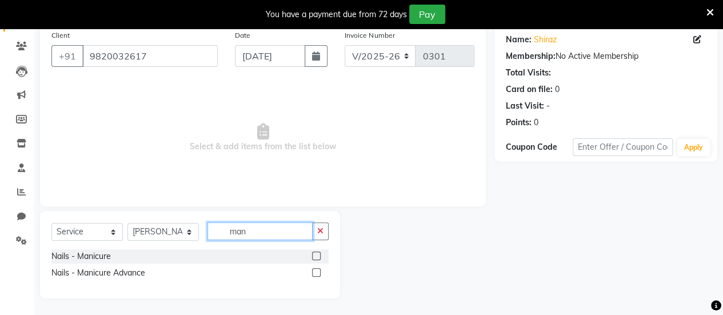
type input "man"
click at [314, 254] on label at bounding box center [316, 255] width 9 height 9
click at [314, 254] on input "checkbox" at bounding box center [315, 256] width 7 height 7
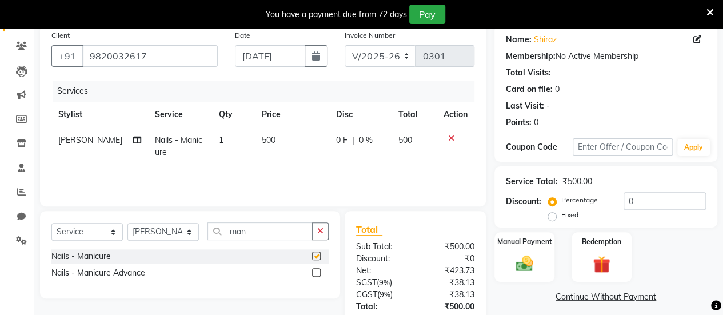
checkbox input "false"
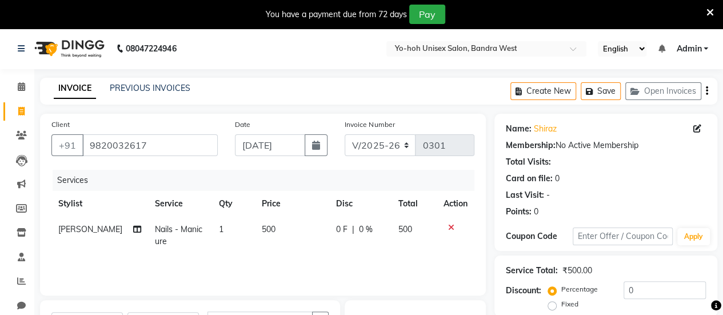
click at [706, 91] on icon "button" at bounding box center [707, 91] width 2 height 1
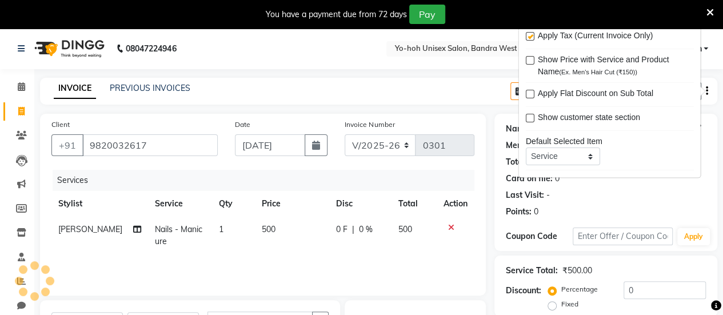
click at [529, 34] on label at bounding box center [529, 37] width 9 height 9
click at [529, 34] on input "checkbox" at bounding box center [528, 37] width 7 height 7
checkbox input "false"
click at [470, 89] on div "INVOICE PREVIOUS INVOICES Create New Save Open Invoices" at bounding box center [378, 91] width 677 height 27
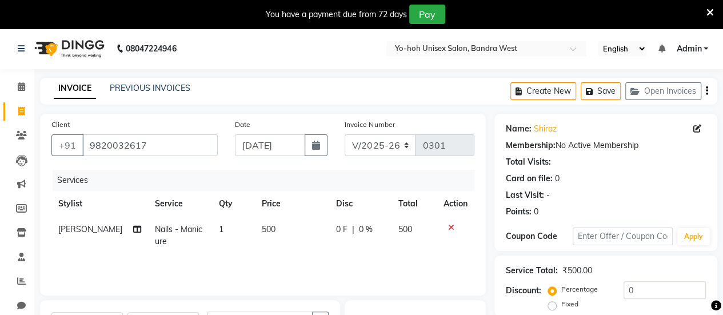
scroll to position [145, 0]
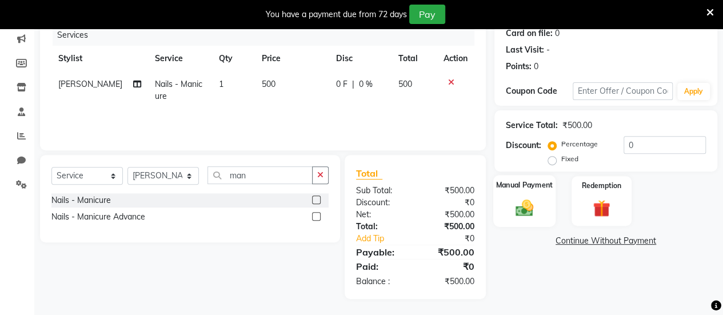
click at [522, 207] on img at bounding box center [524, 207] width 29 height 21
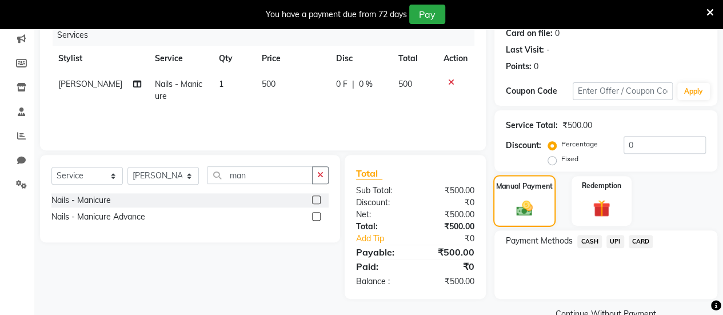
scroll to position [169, 0]
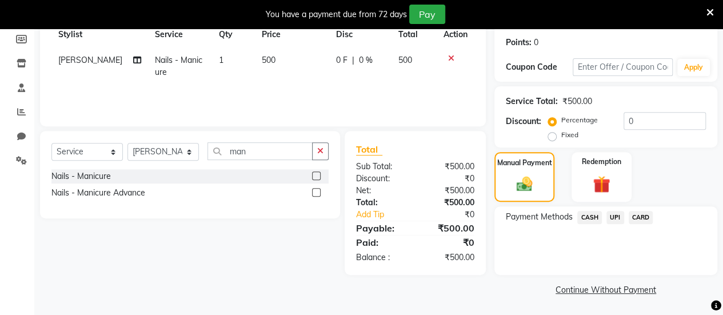
click at [616, 216] on span "UPI" at bounding box center [615, 217] width 18 height 13
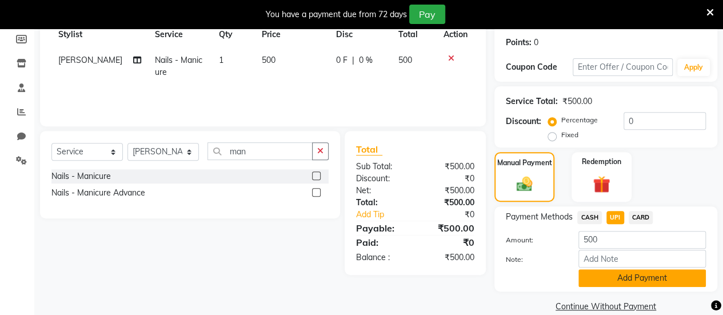
click at [621, 279] on button "Add Payment" at bounding box center [641, 278] width 127 height 18
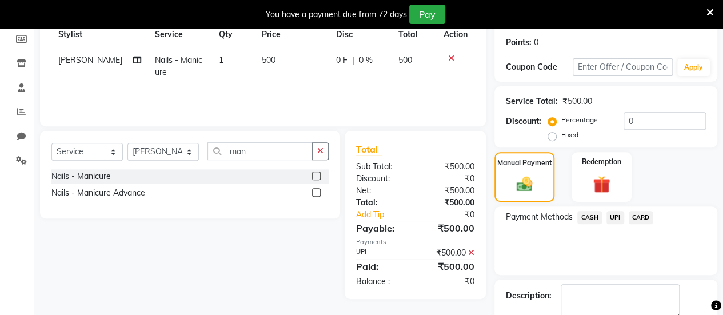
scroll to position [233, 0]
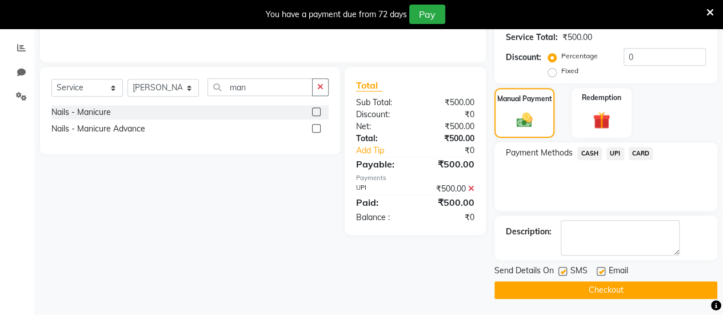
click at [559, 270] on label at bounding box center [562, 271] width 9 height 9
click at [559, 270] on input "checkbox" at bounding box center [561, 271] width 7 height 7
checkbox input "false"
click at [602, 268] on label at bounding box center [601, 271] width 9 height 9
click at [602, 268] on input "checkbox" at bounding box center [600, 271] width 7 height 7
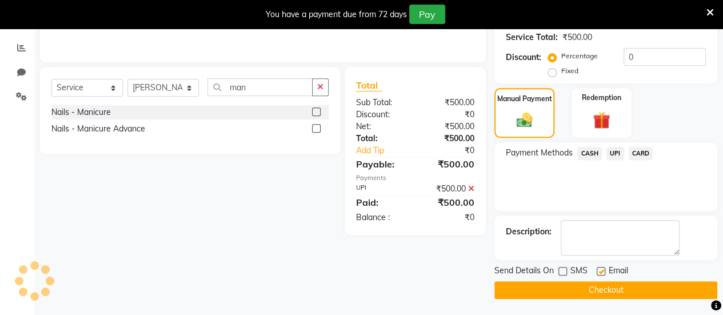
checkbox input "false"
click at [596, 287] on button "Checkout" at bounding box center [605, 290] width 223 height 18
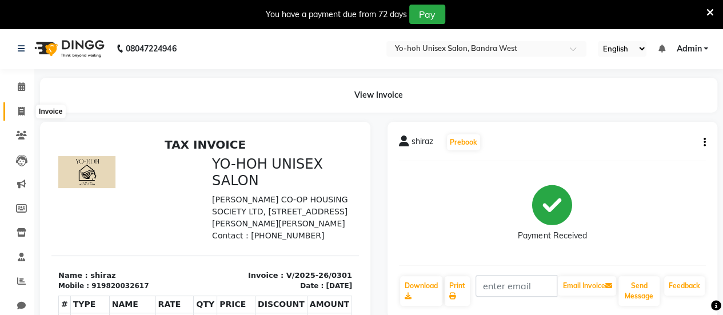
click at [19, 107] on icon at bounding box center [21, 111] width 6 height 9
select select "8364"
select select "service"
